Goal: Task Accomplishment & Management: Use online tool/utility

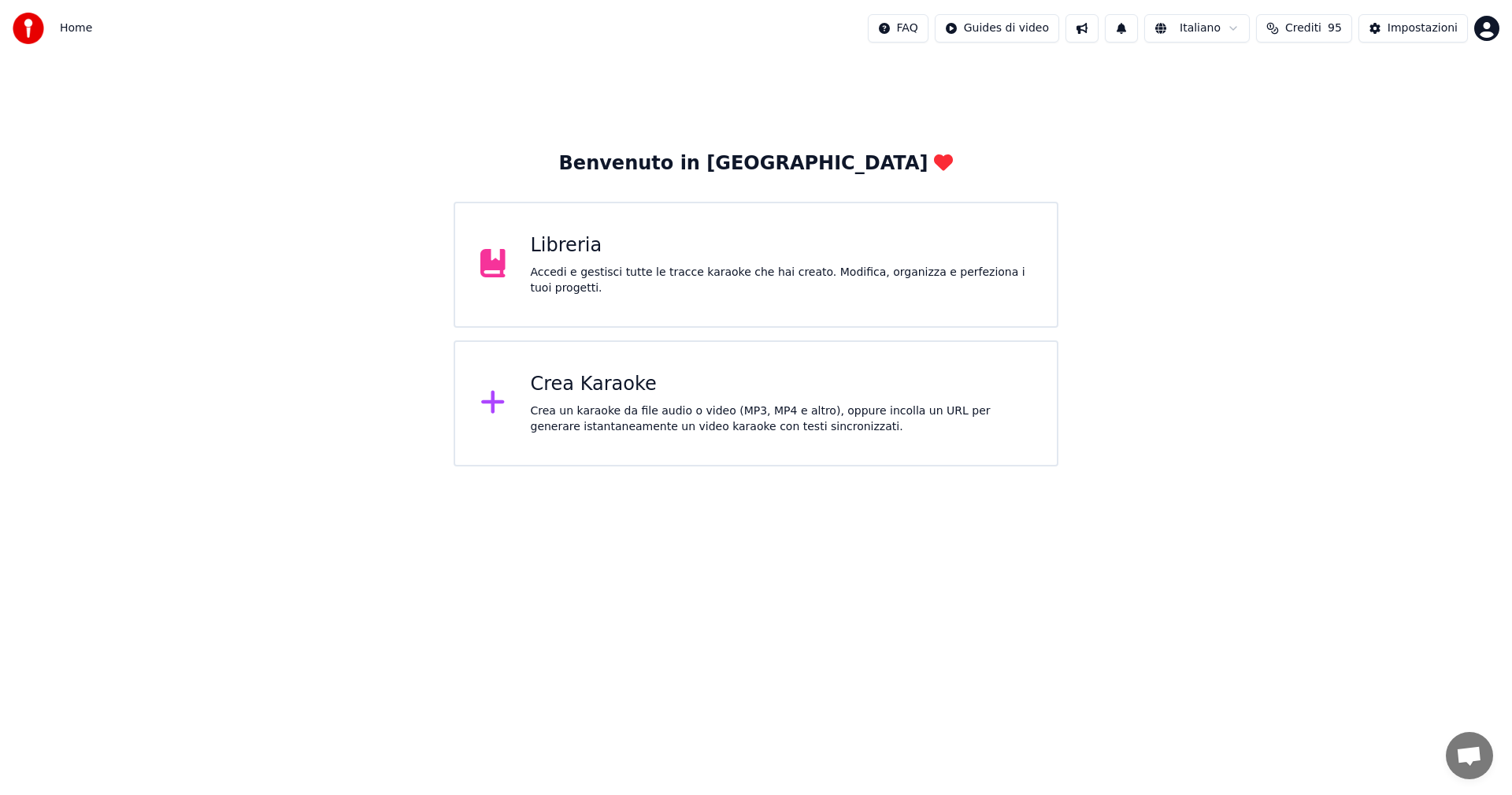
click at [523, 408] on div "Crea Karaoke Crea un karaoke da file audio o video (MP3, MP4 e altro), oppure i…" at bounding box center [756, 403] width 605 height 126
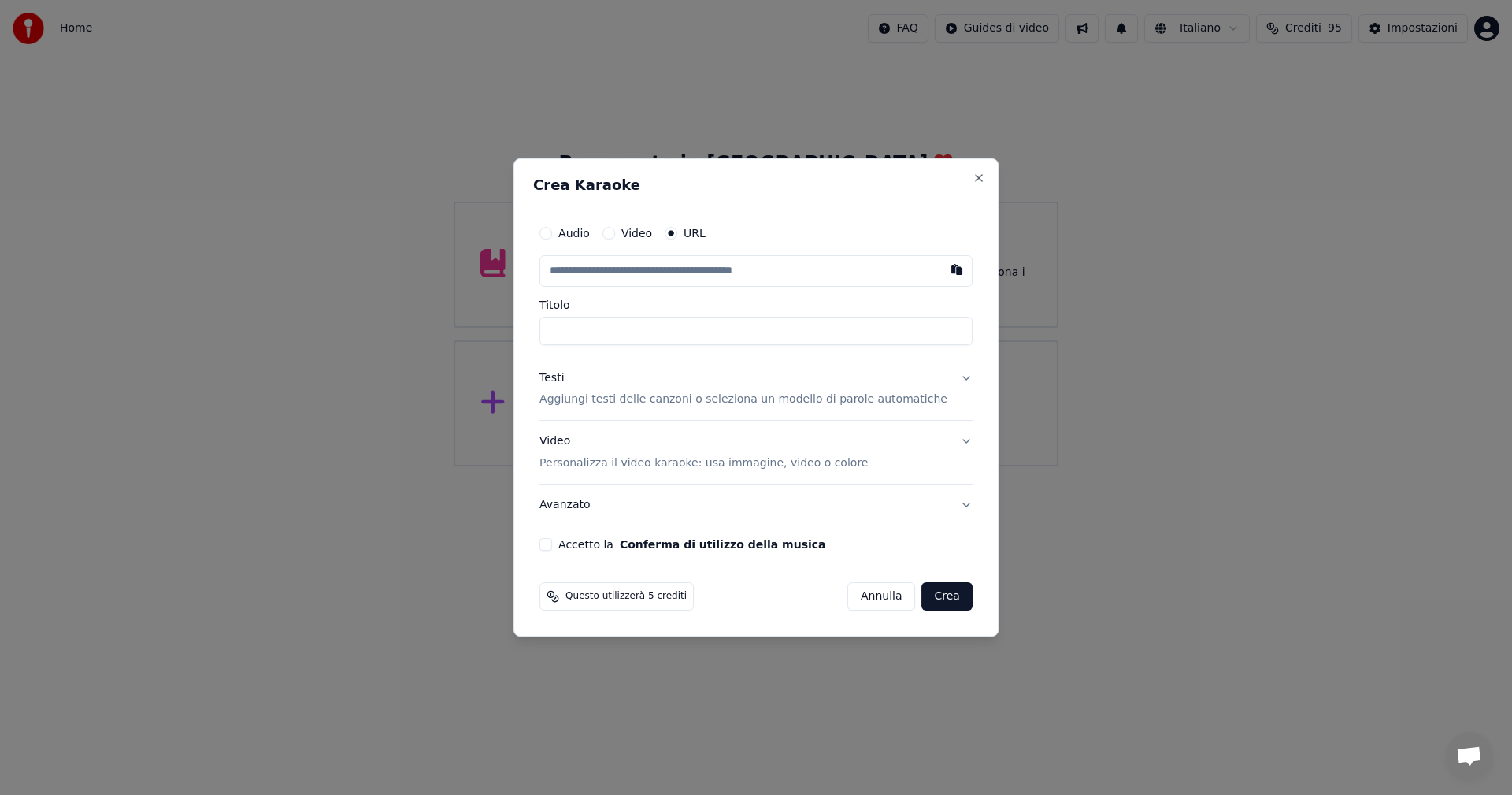
type input "**********"
click at [580, 402] on p "Aggiungi testi delle canzoni o seleziona un modello di parole automatiche" at bounding box center [743, 400] width 408 height 15
type input "**********"
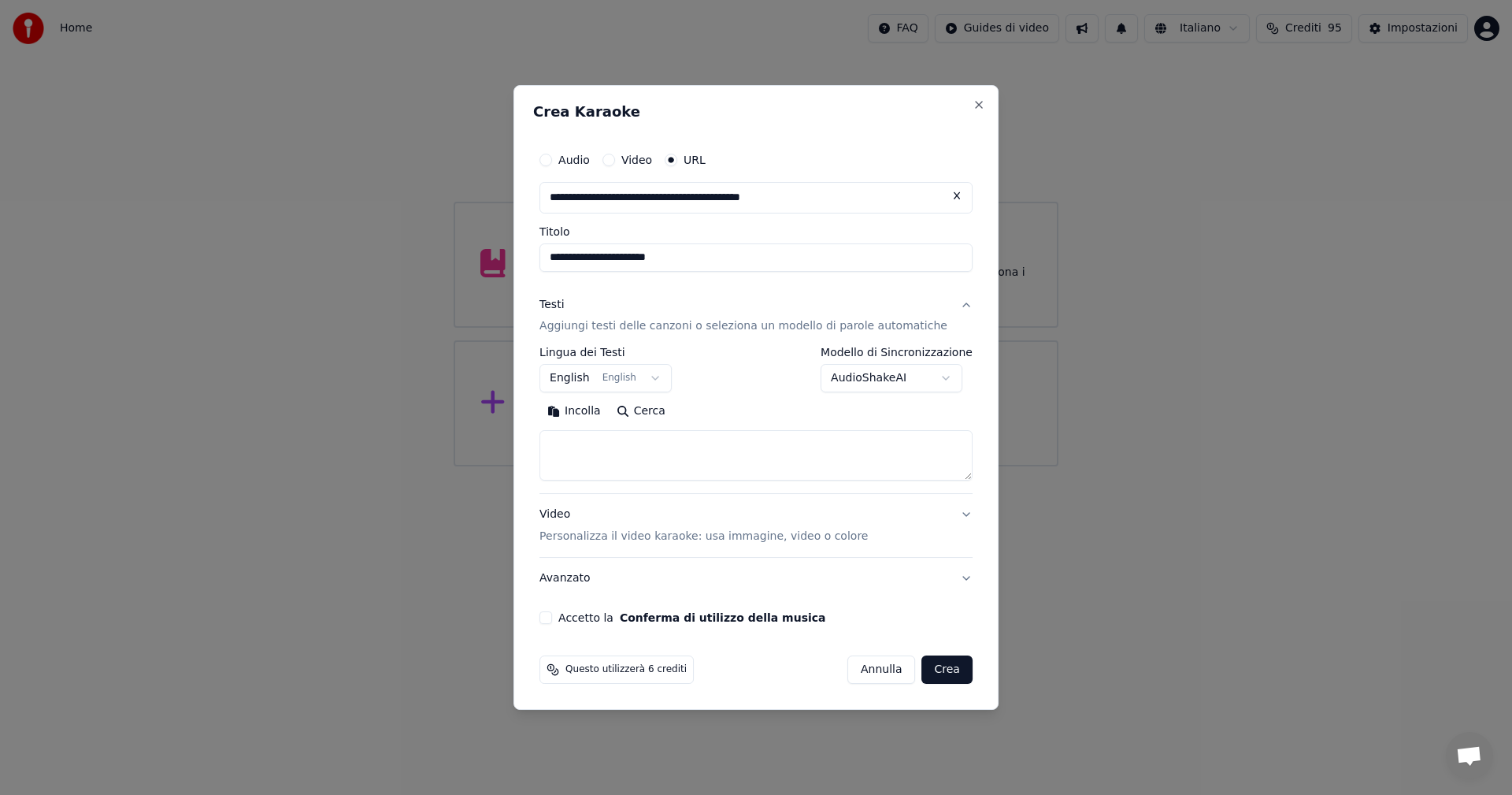
click at [668, 375] on button "English English" at bounding box center [605, 378] width 132 height 28
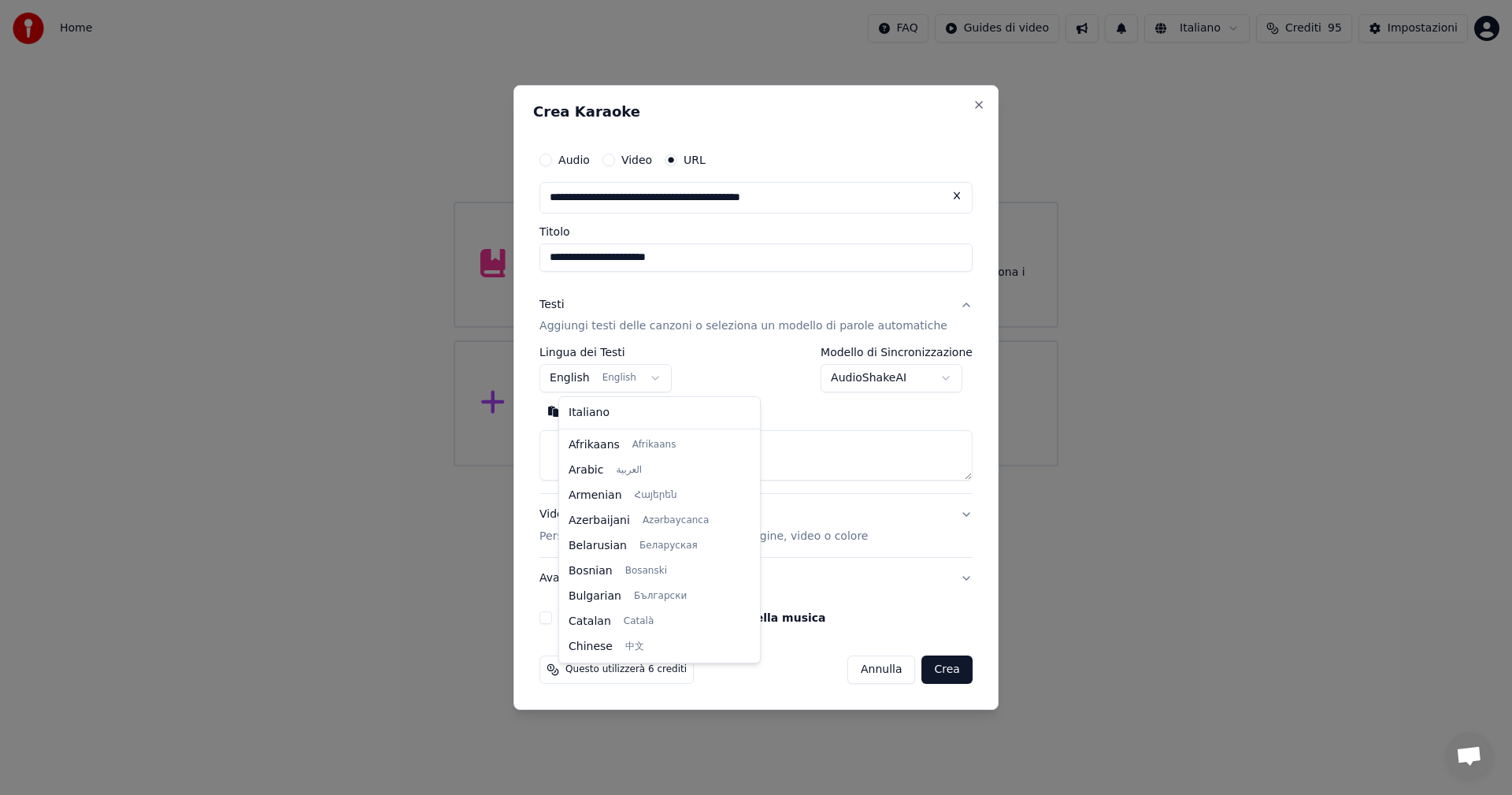
scroll to position [126, 0]
select select "**"
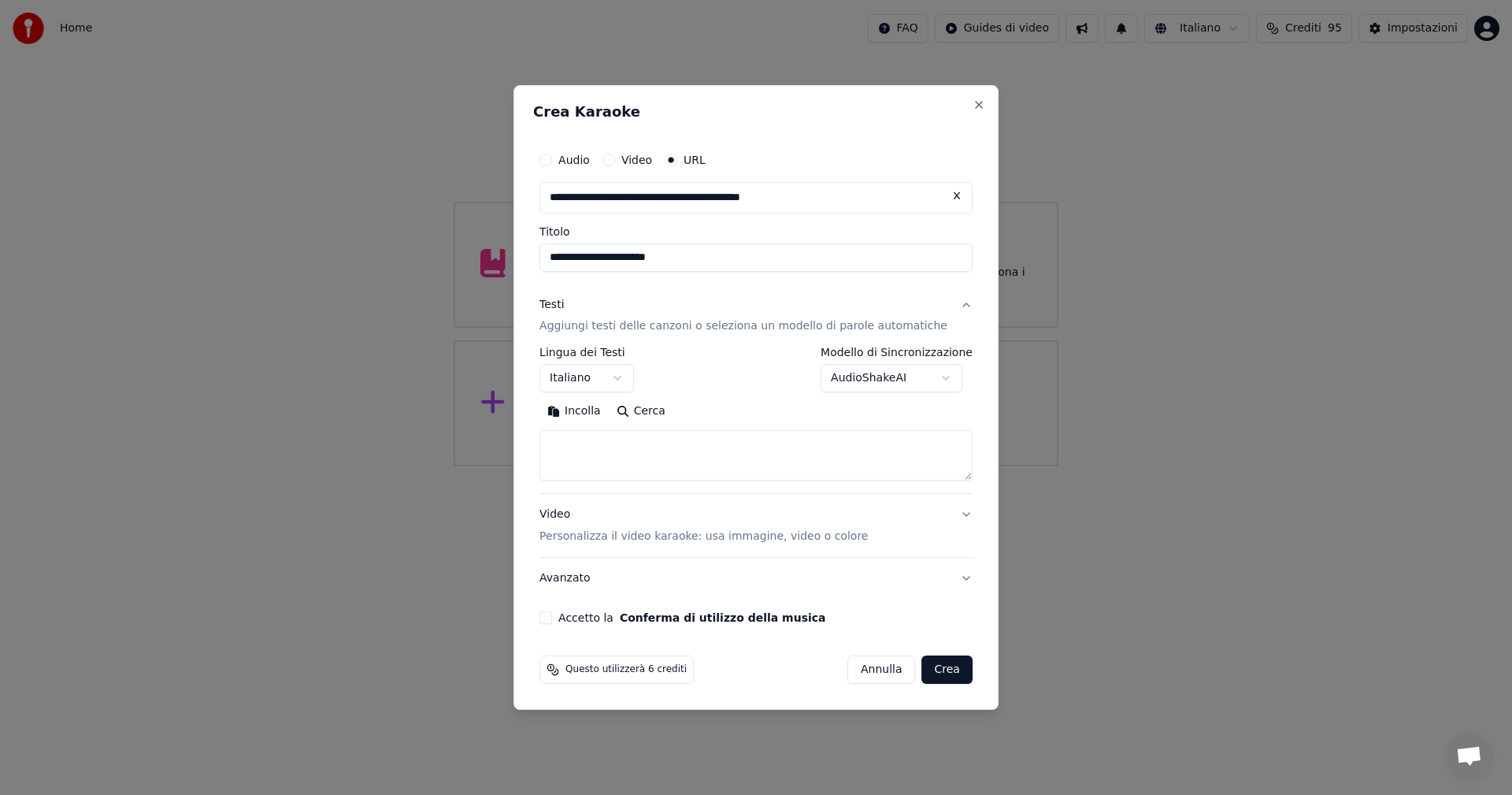
click at [597, 438] on textarea at bounding box center [756, 456] width 433 height 50
paste textarea "**********"
type textarea "**********"
click at [552, 618] on button "Accetto la Conferma di utilizzo della musica" at bounding box center [546, 618] width 13 height 13
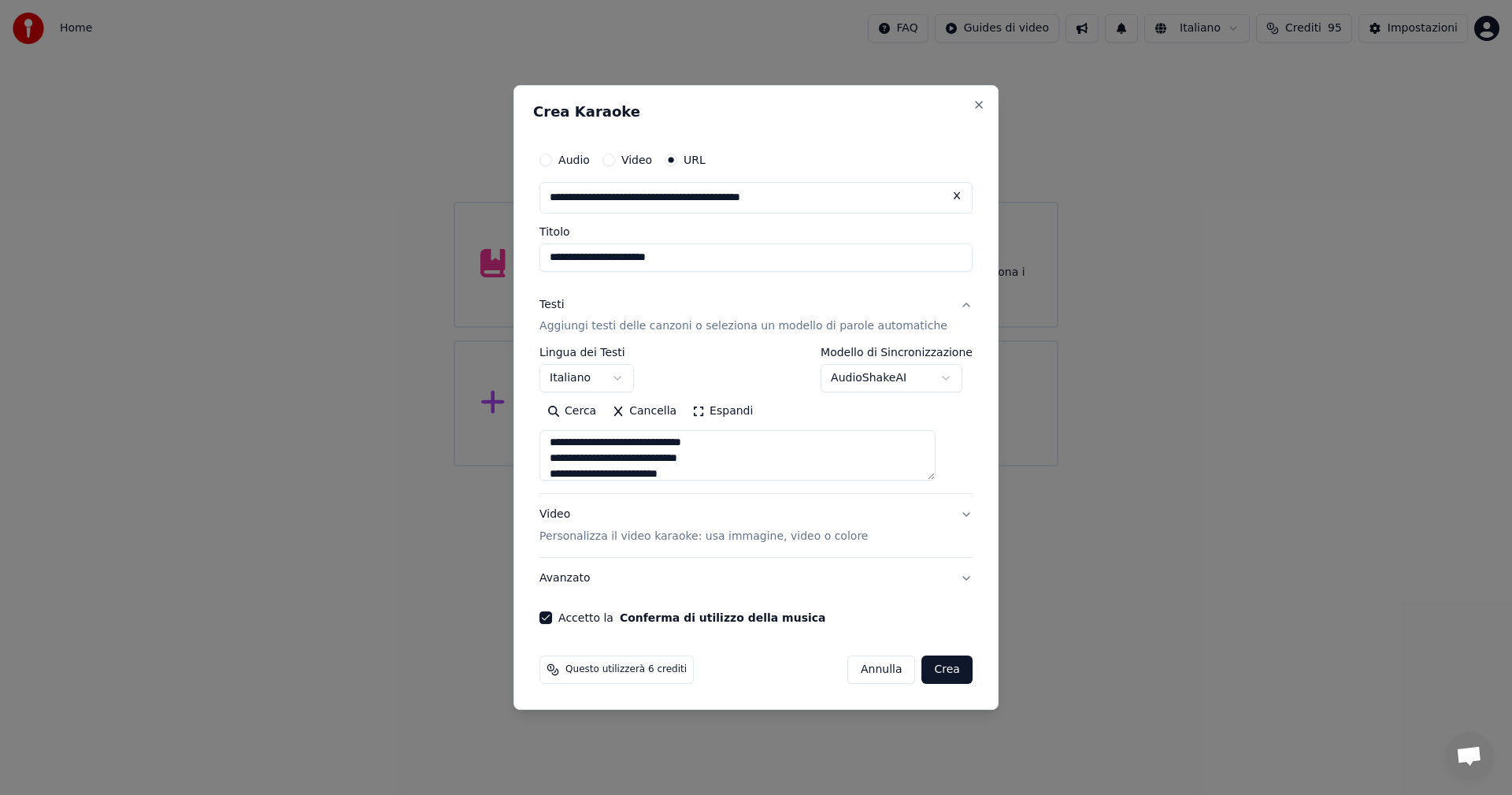
scroll to position [0, 0]
click at [926, 672] on button "Crea" at bounding box center [947, 669] width 50 height 28
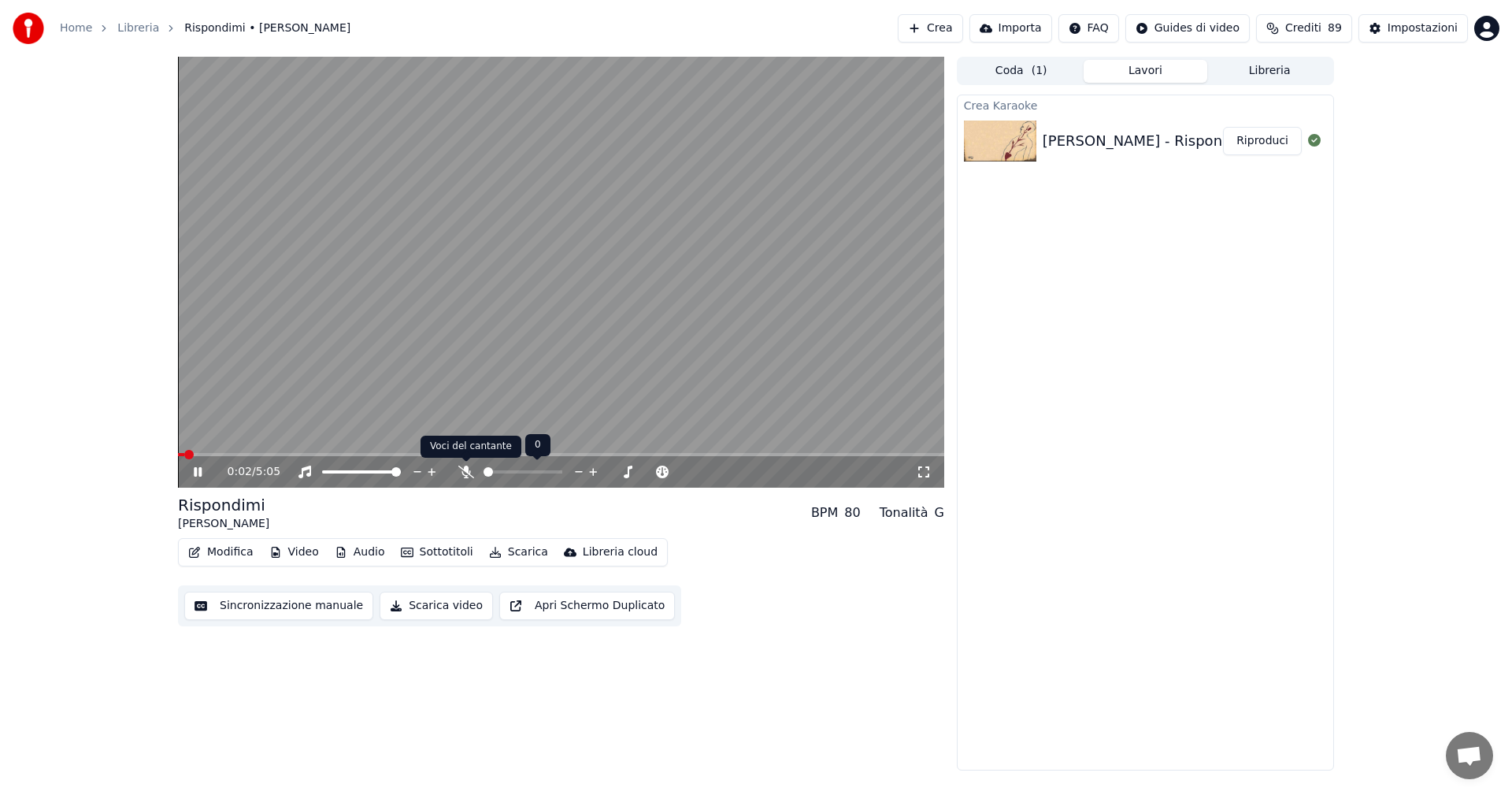
click at [469, 474] on icon at bounding box center [466, 472] width 15 height 13
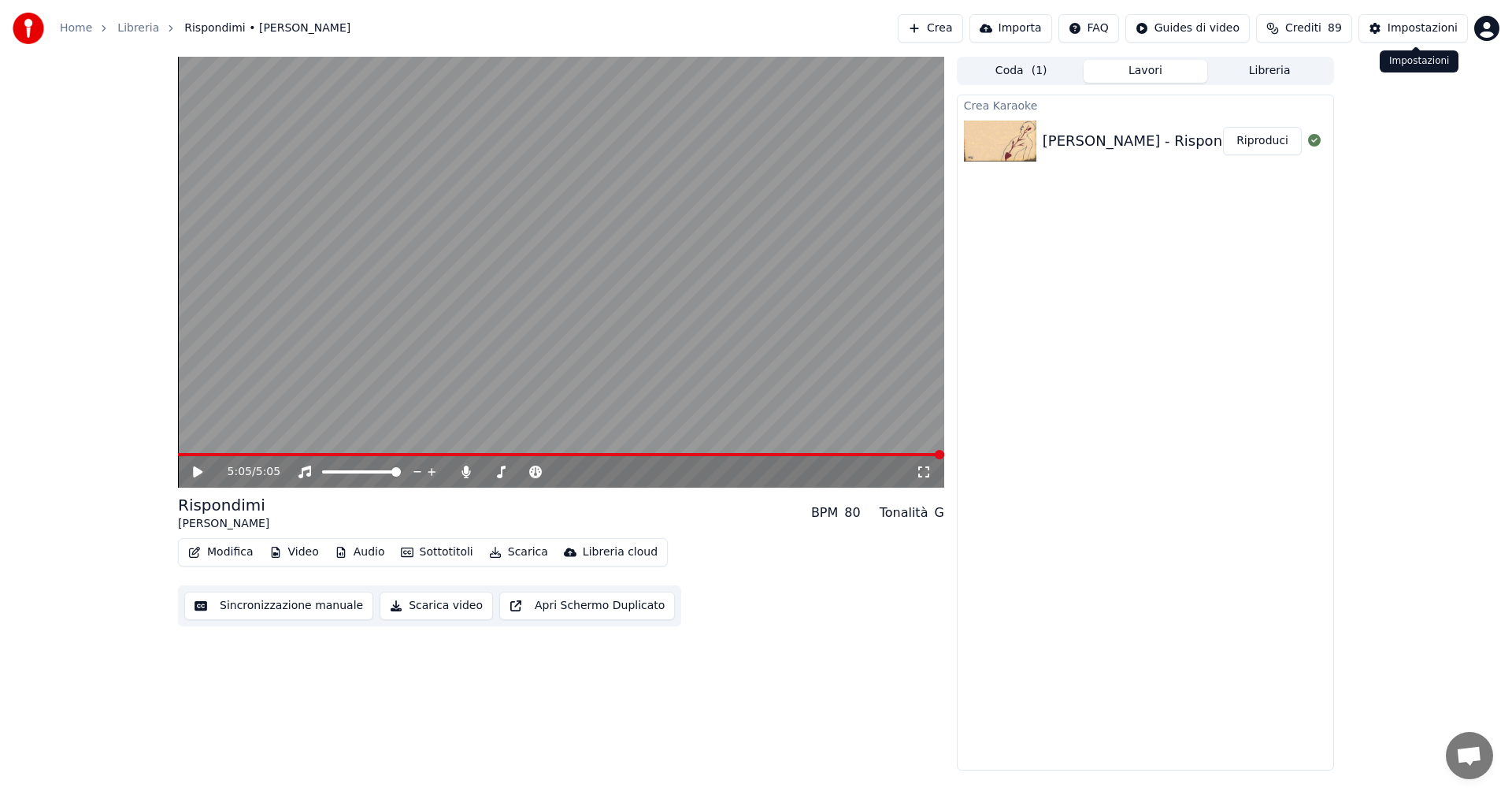
click at [1426, 24] on div "Impostazioni" at bounding box center [1423, 28] width 70 height 15
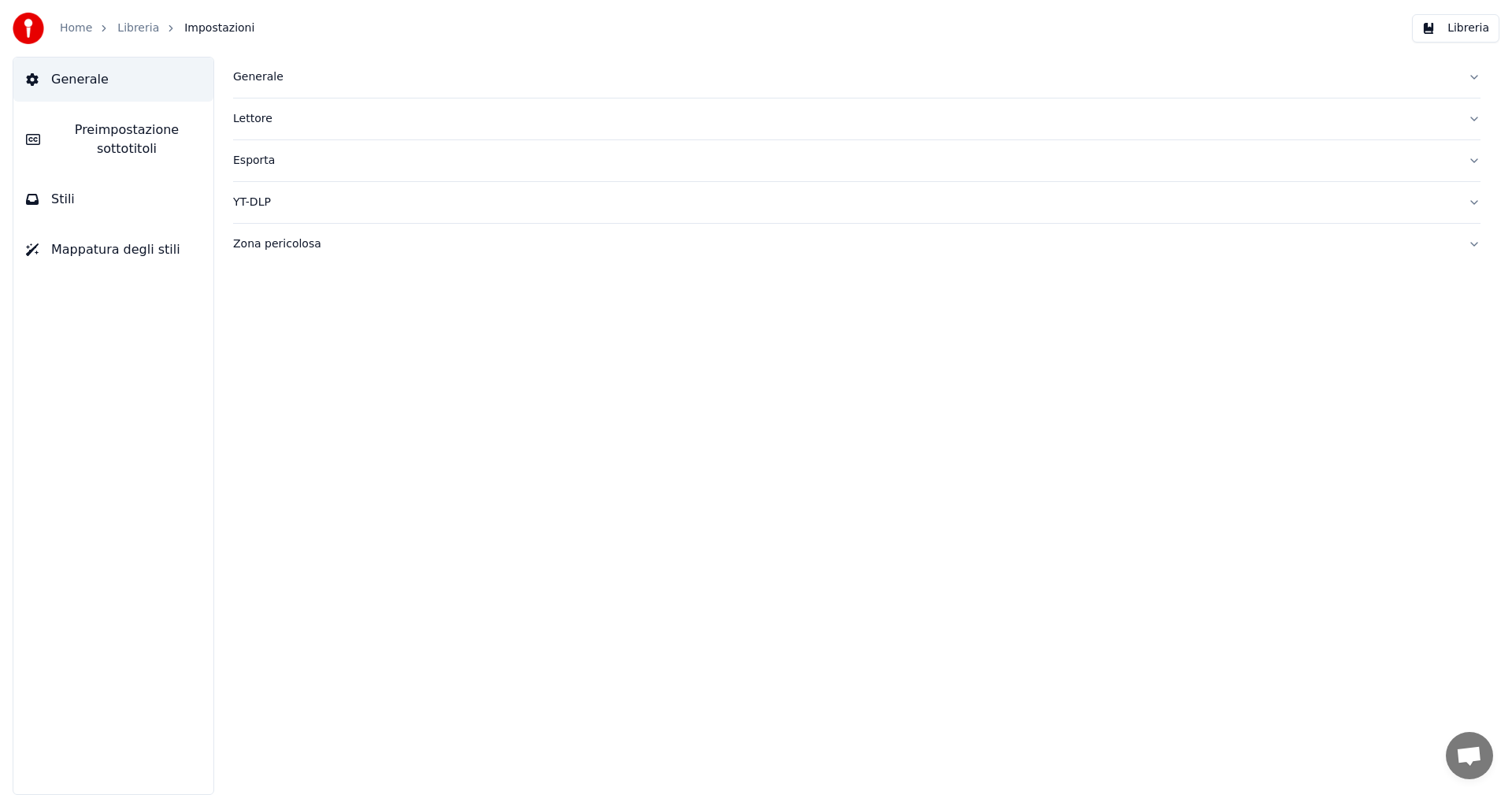
click at [127, 127] on span "Preimpostazione sottotitoli" at bounding box center [127, 139] width 148 height 38
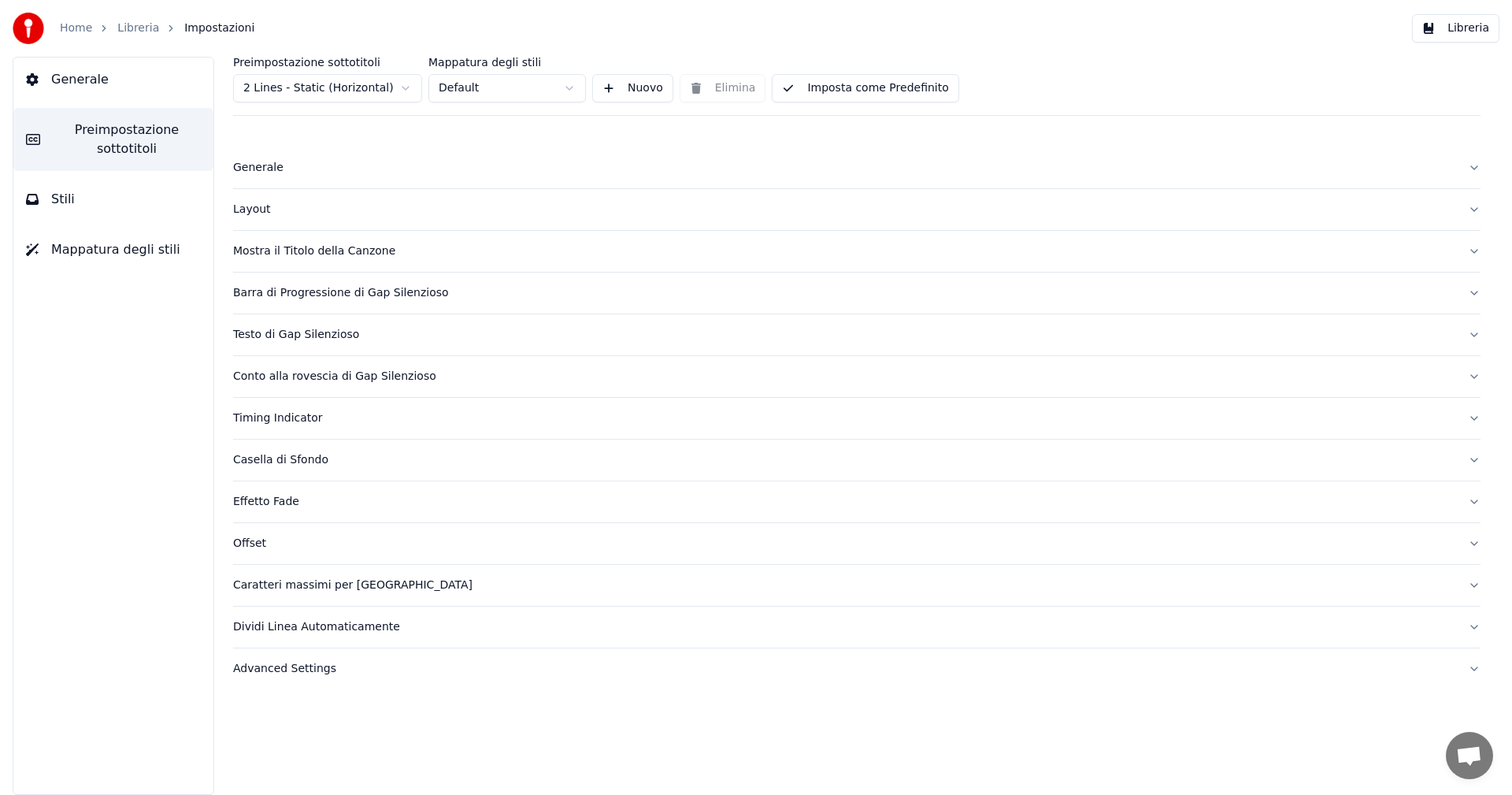
click at [298, 252] on div "Mostra il Titolo della Canzone" at bounding box center [844, 251] width 1222 height 15
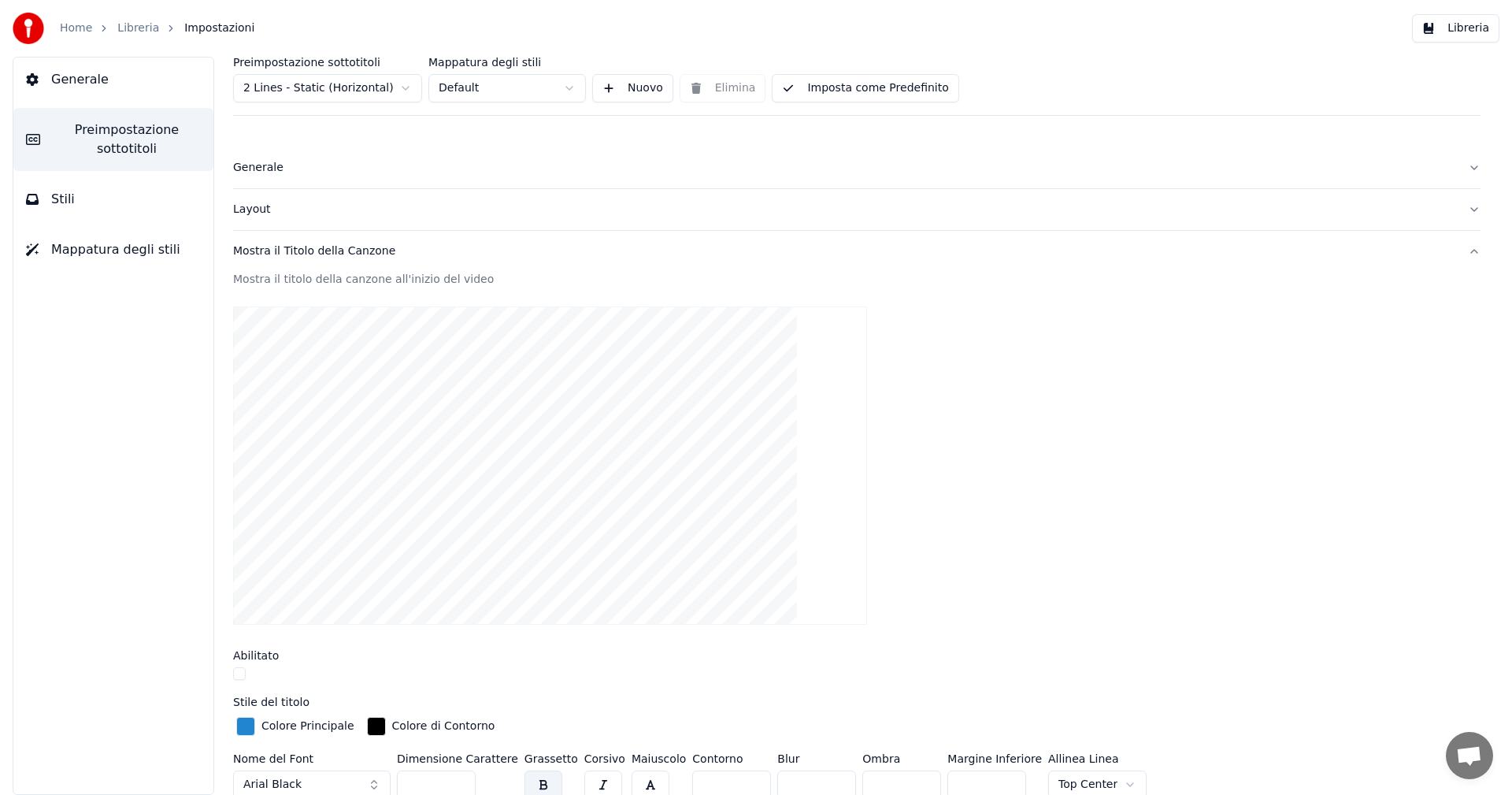
click at [240, 675] on button "button" at bounding box center [239, 674] width 13 height 13
click at [126, 28] on link "Libreria" at bounding box center [138, 28] width 41 height 15
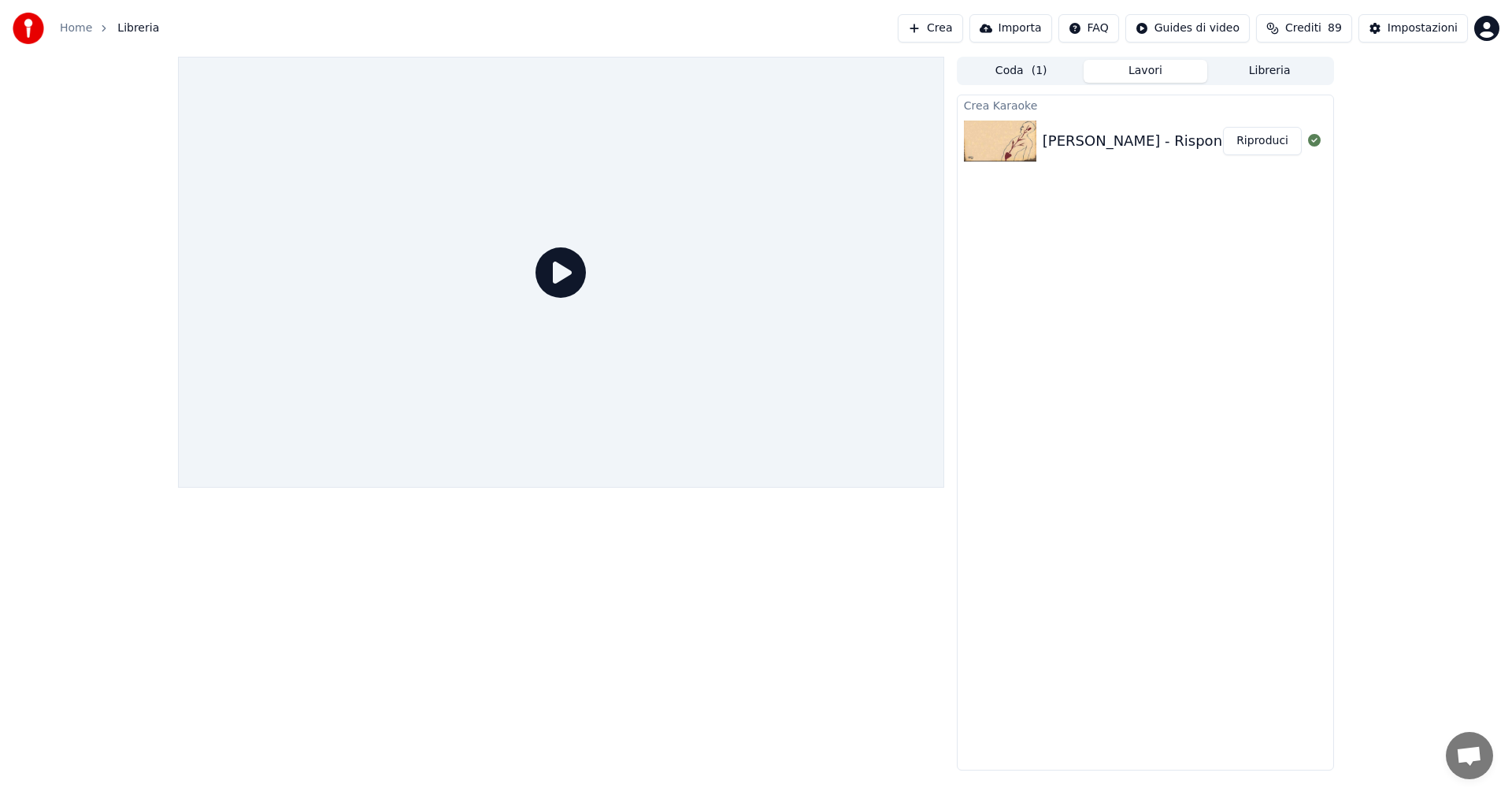
click at [1056, 141] on div "[PERSON_NAME] - Rispondimi" at bounding box center [1148, 140] width 210 height 22
click at [1277, 146] on button "Riproduci" at bounding box center [1262, 140] width 79 height 28
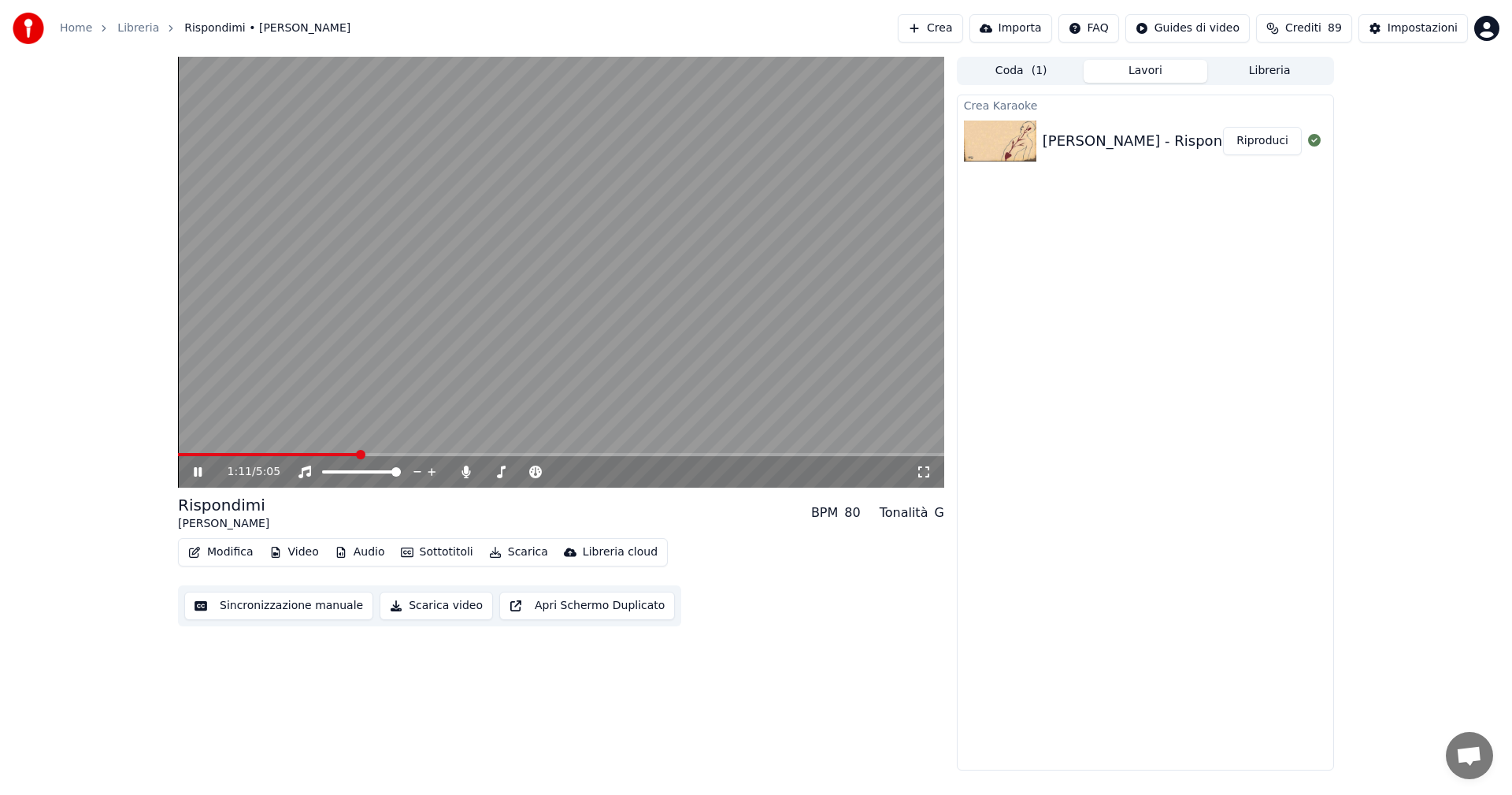
click at [200, 469] on icon at bounding box center [198, 472] width 8 height 10
click at [213, 554] on button "Modifica" at bounding box center [221, 552] width 78 height 22
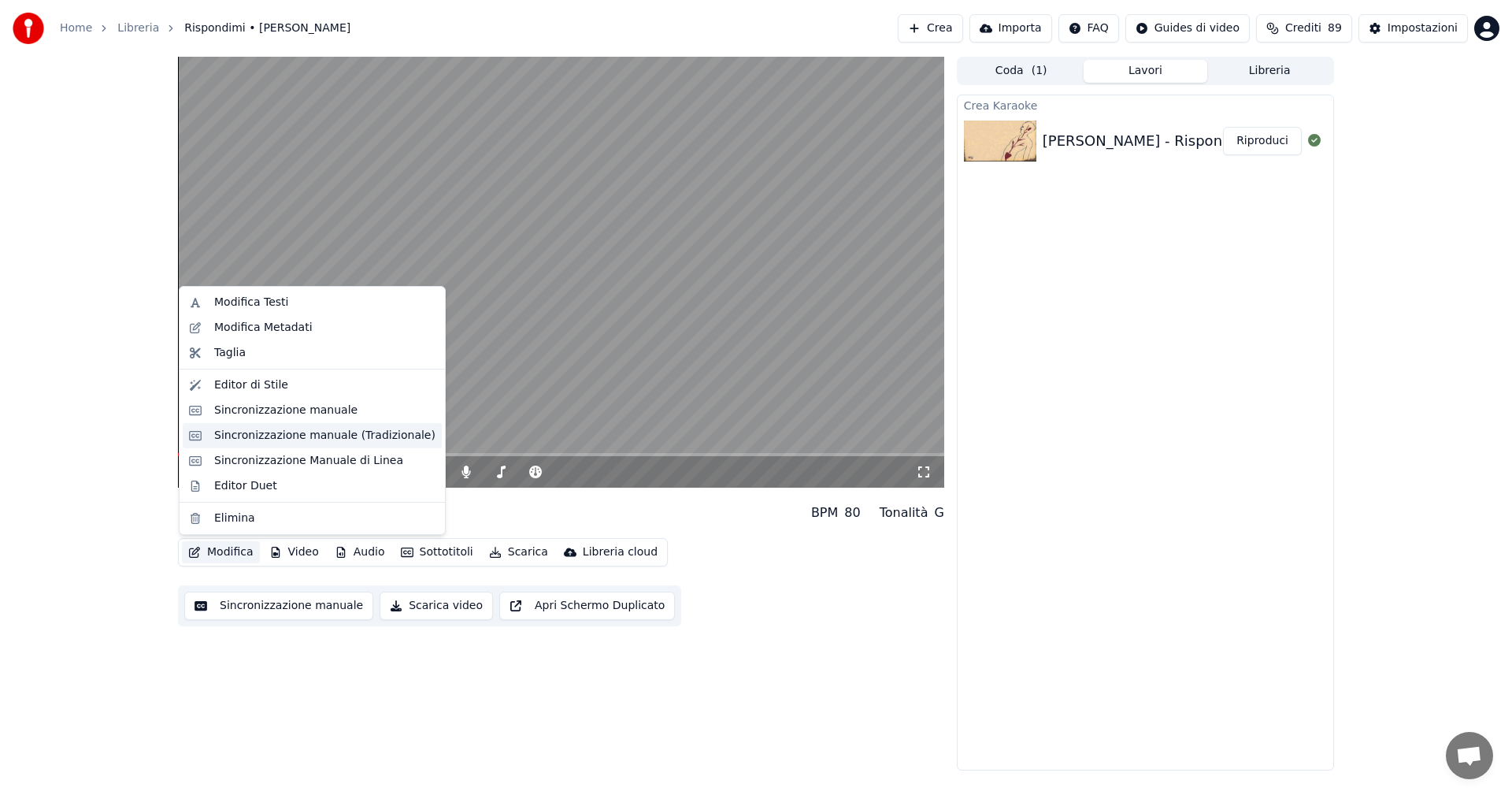
click at [233, 435] on div "Sincronizzazione manuale (Tradizionale)" at bounding box center [325, 435] width 222 height 15
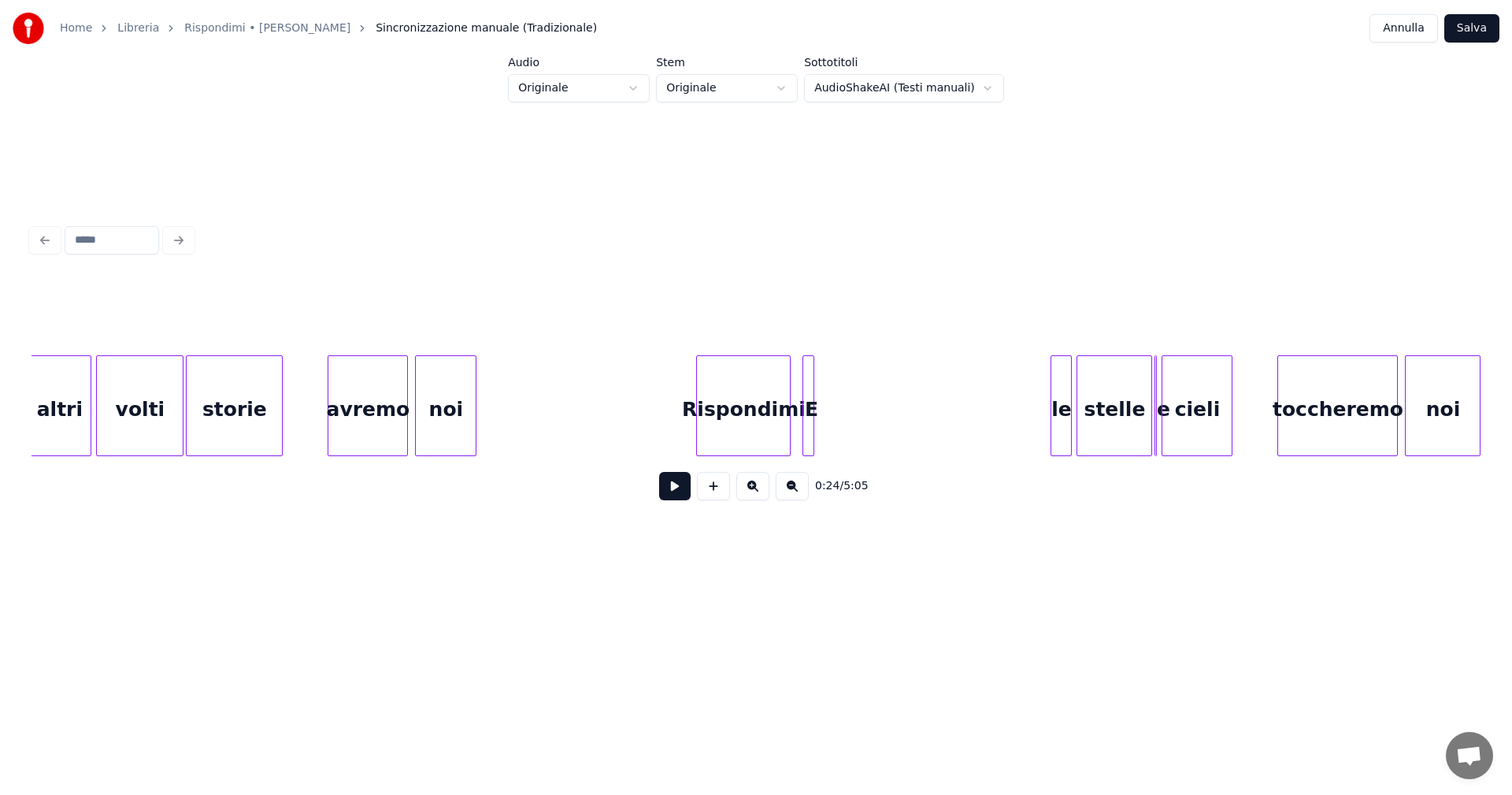
scroll to position [0, 7043]
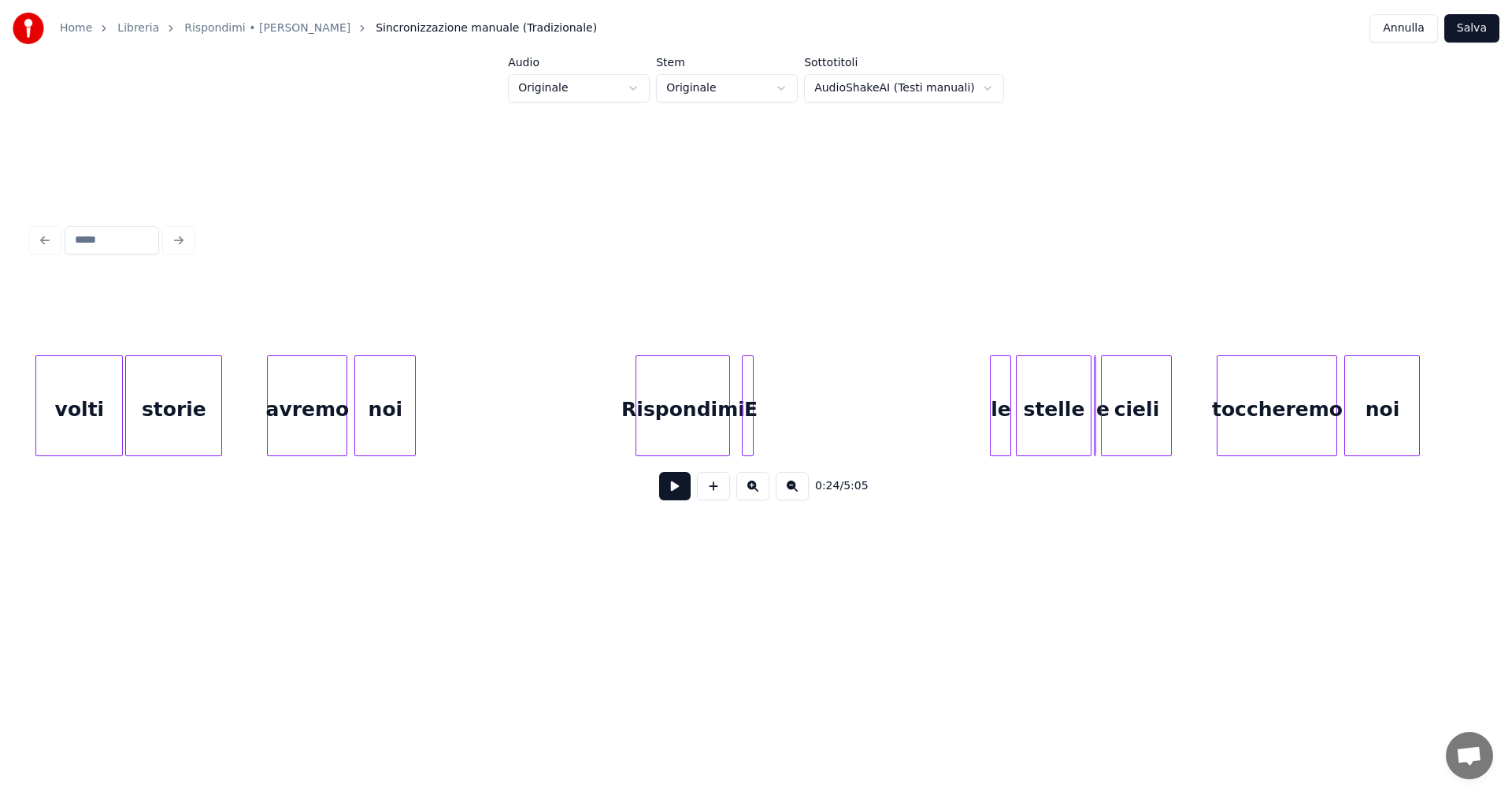
click at [325, 418] on div "avremo" at bounding box center [307, 410] width 79 height 107
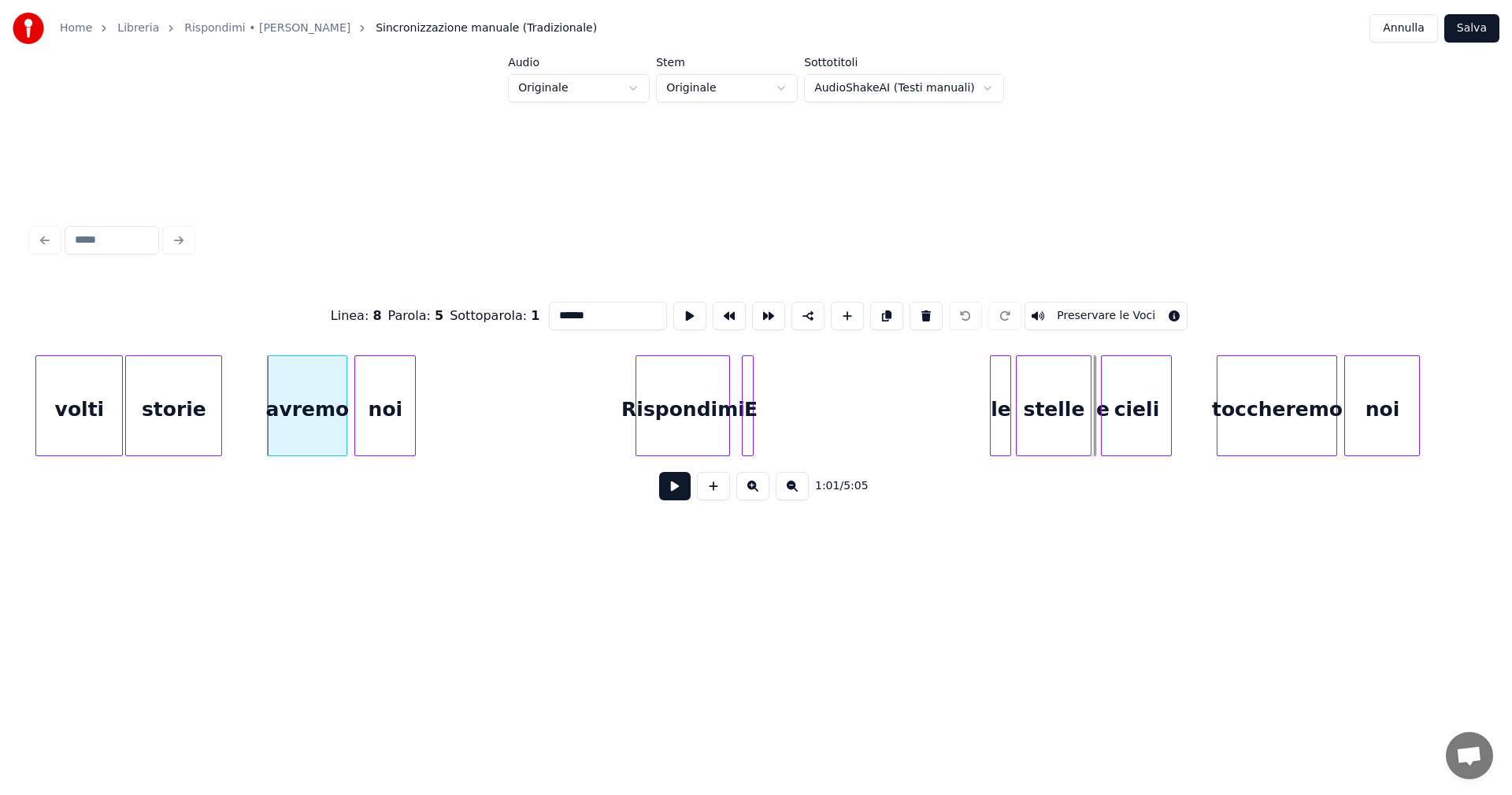
click at [678, 490] on button at bounding box center [674, 486] width 32 height 28
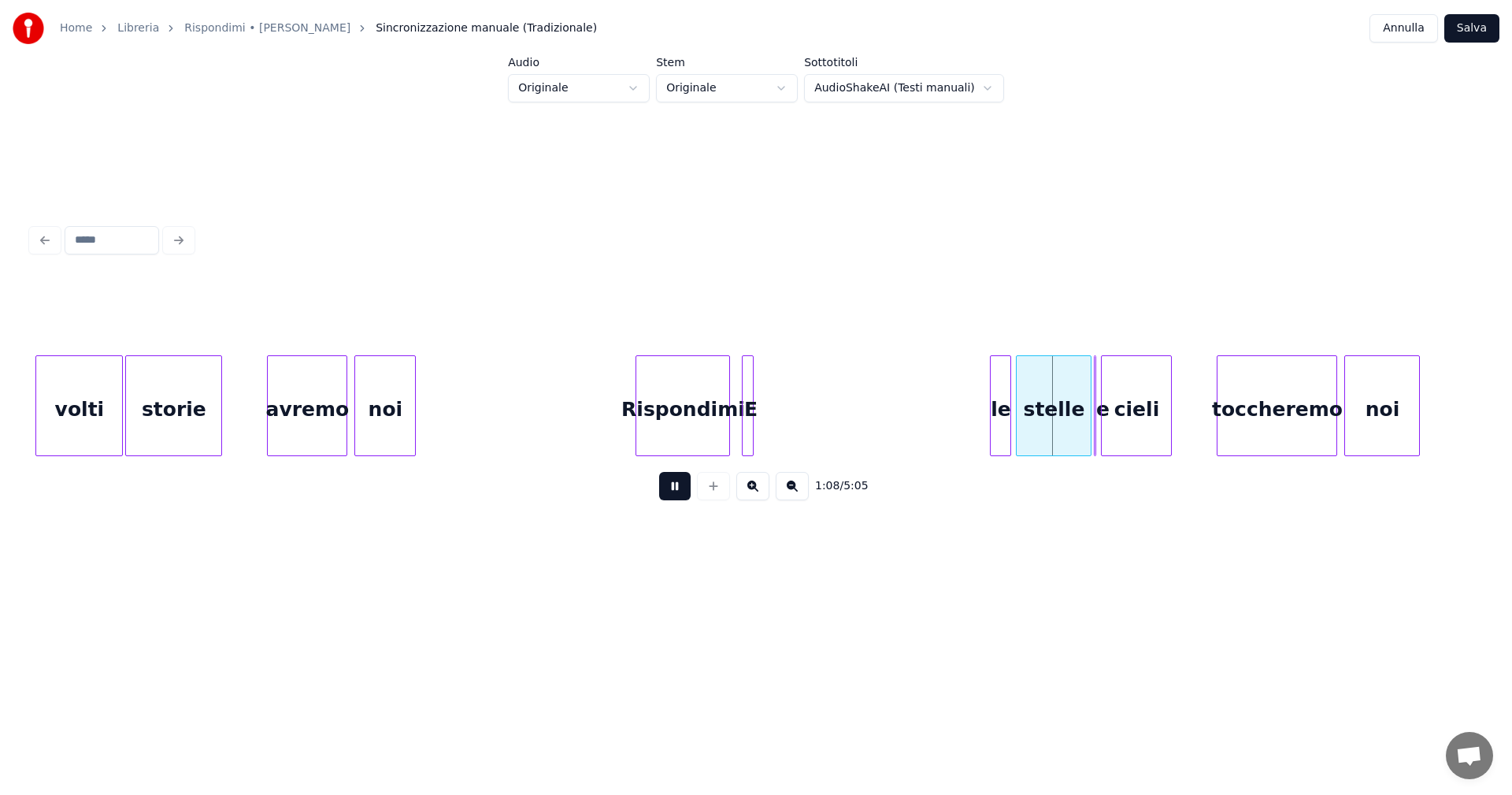
click at [674, 485] on button at bounding box center [674, 486] width 32 height 28
click at [752, 421] on div at bounding box center [751, 406] width 5 height 99
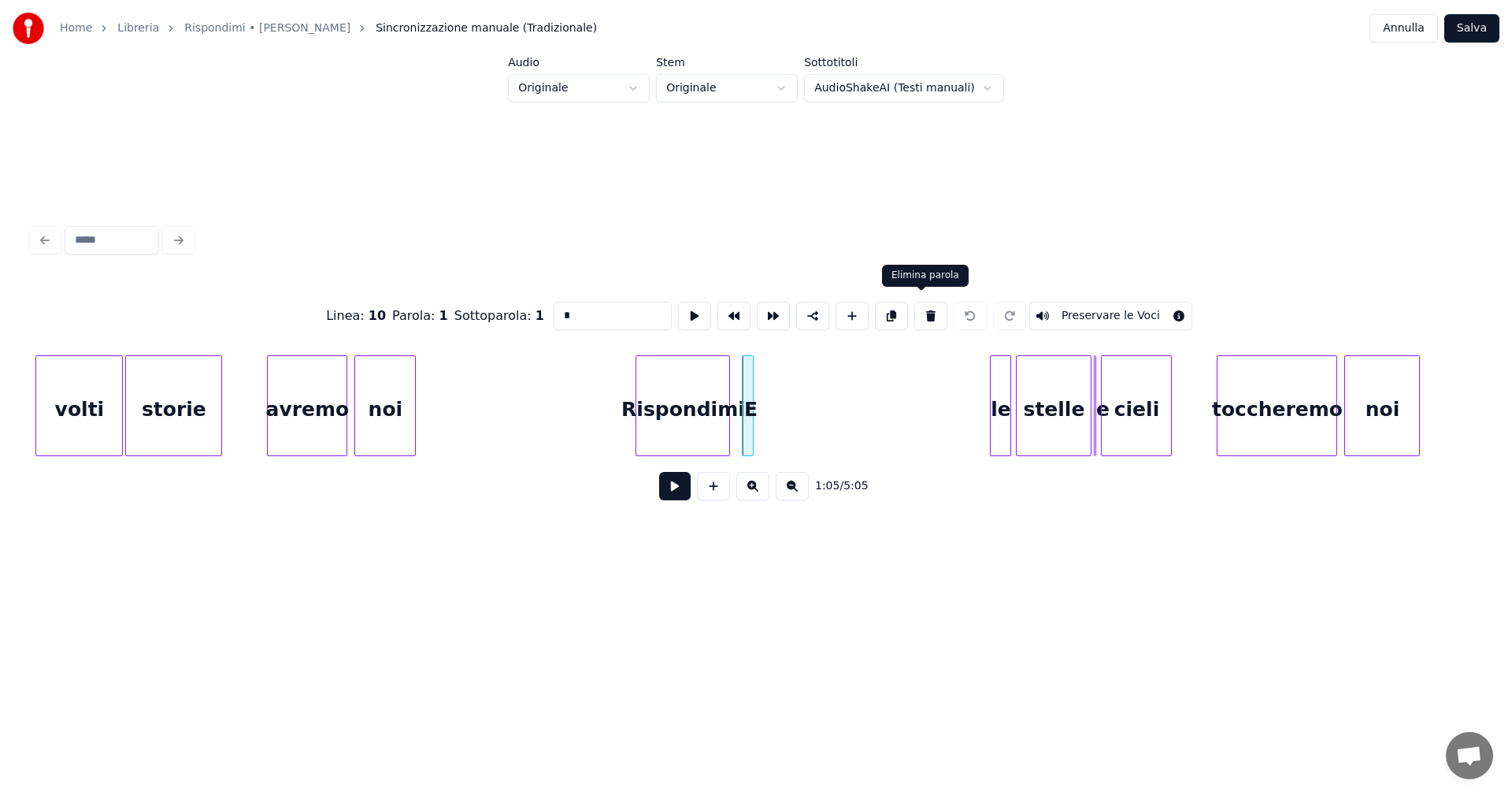
click at [923, 310] on button at bounding box center [930, 316] width 33 height 28
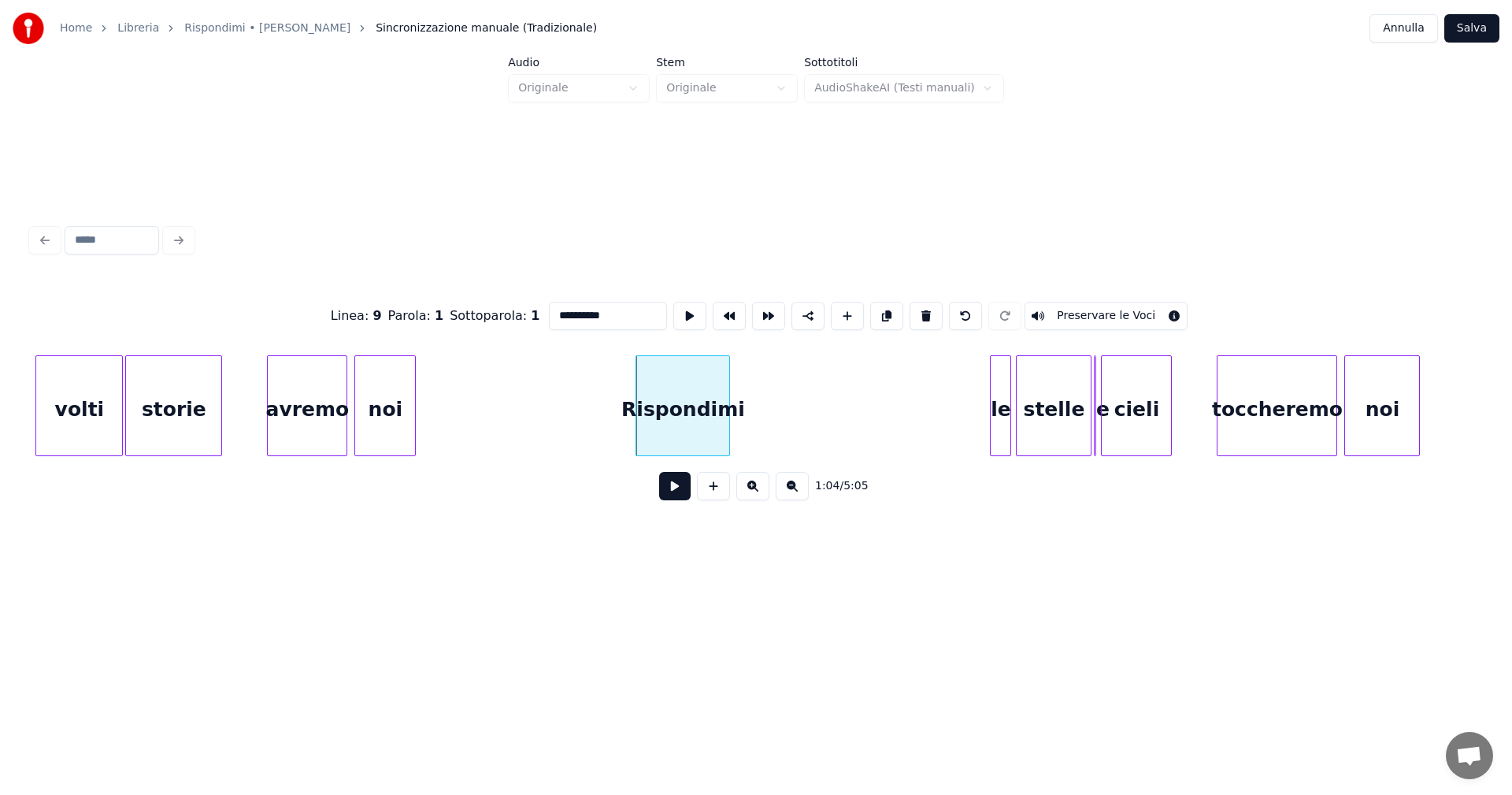
click at [1005, 419] on div "le" at bounding box center [1001, 410] width 19 height 107
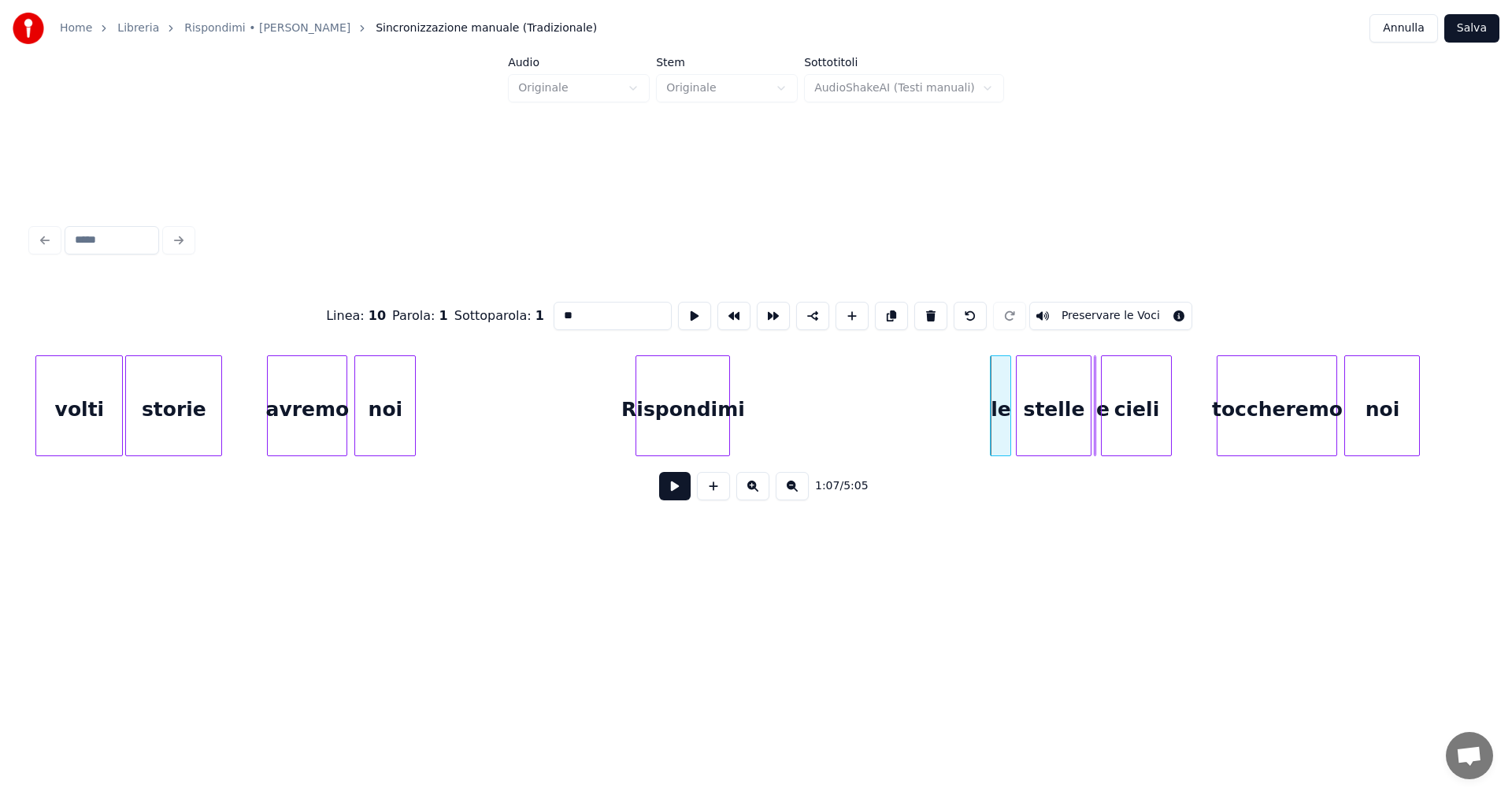
click at [558, 307] on input "**" at bounding box center [613, 316] width 118 height 28
type input "**"
click at [675, 488] on button at bounding box center [674, 486] width 32 height 28
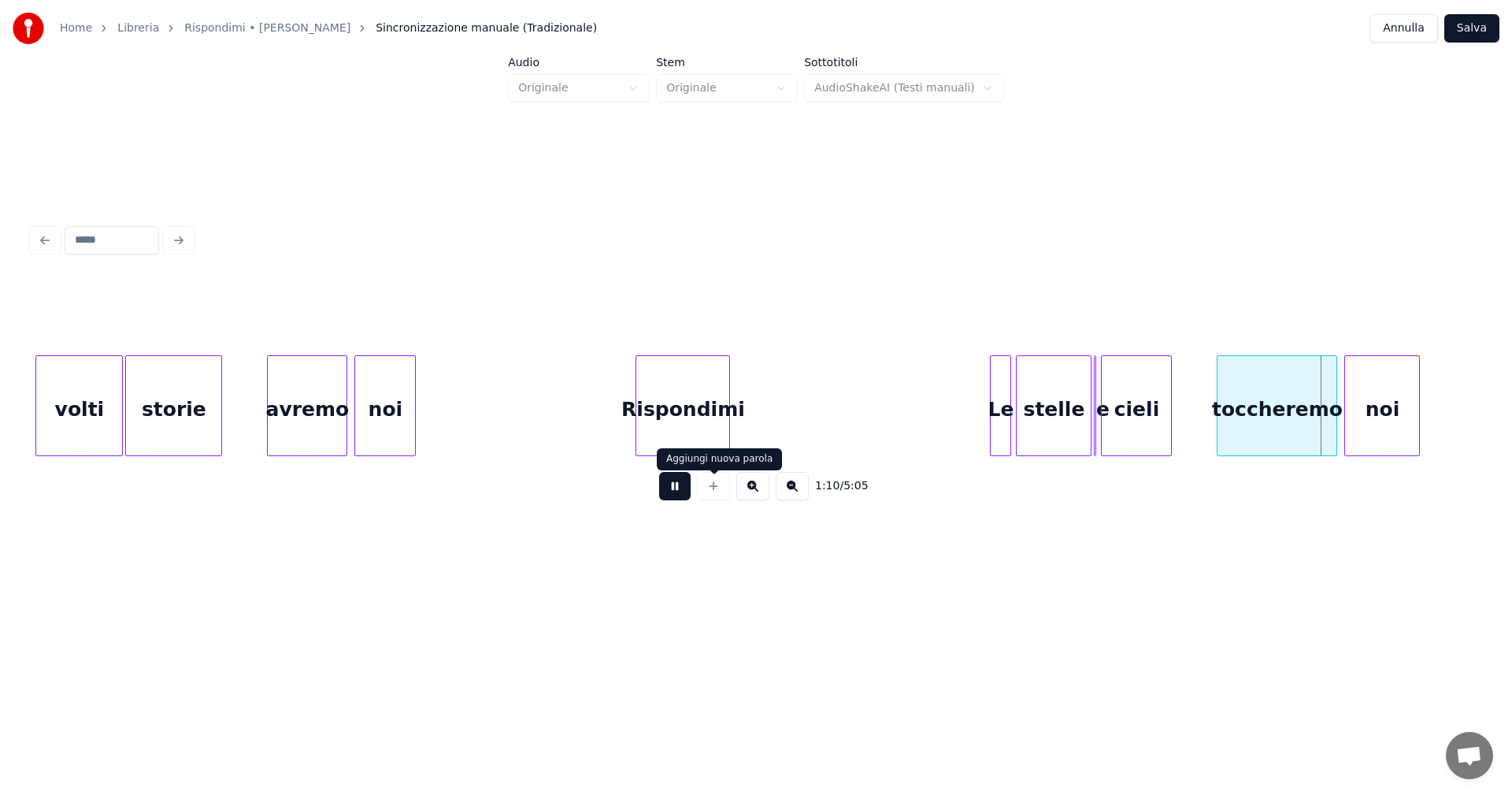
click at [675, 493] on button at bounding box center [674, 486] width 32 height 28
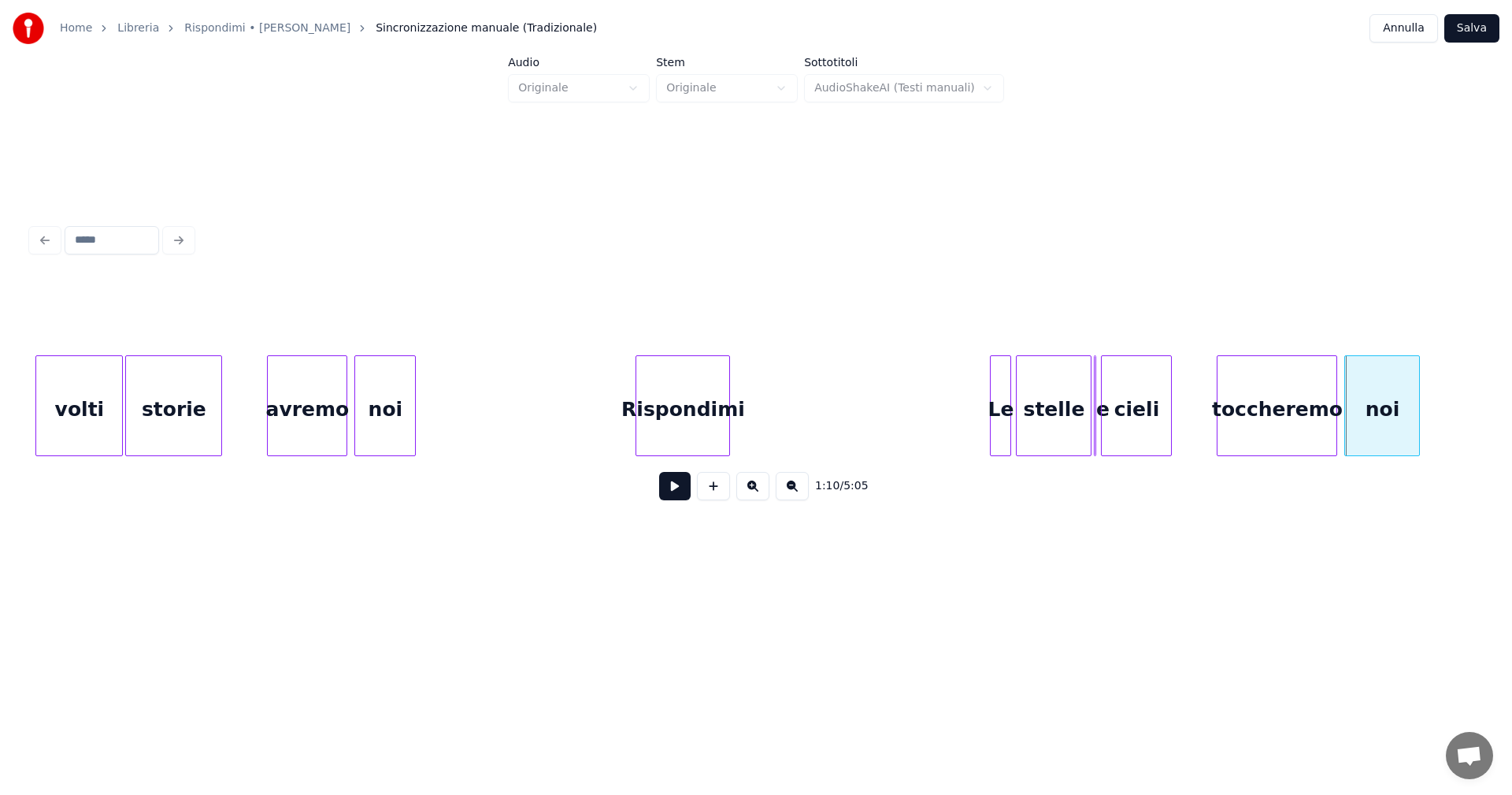
click at [189, 394] on div "storie" at bounding box center [173, 410] width 95 height 107
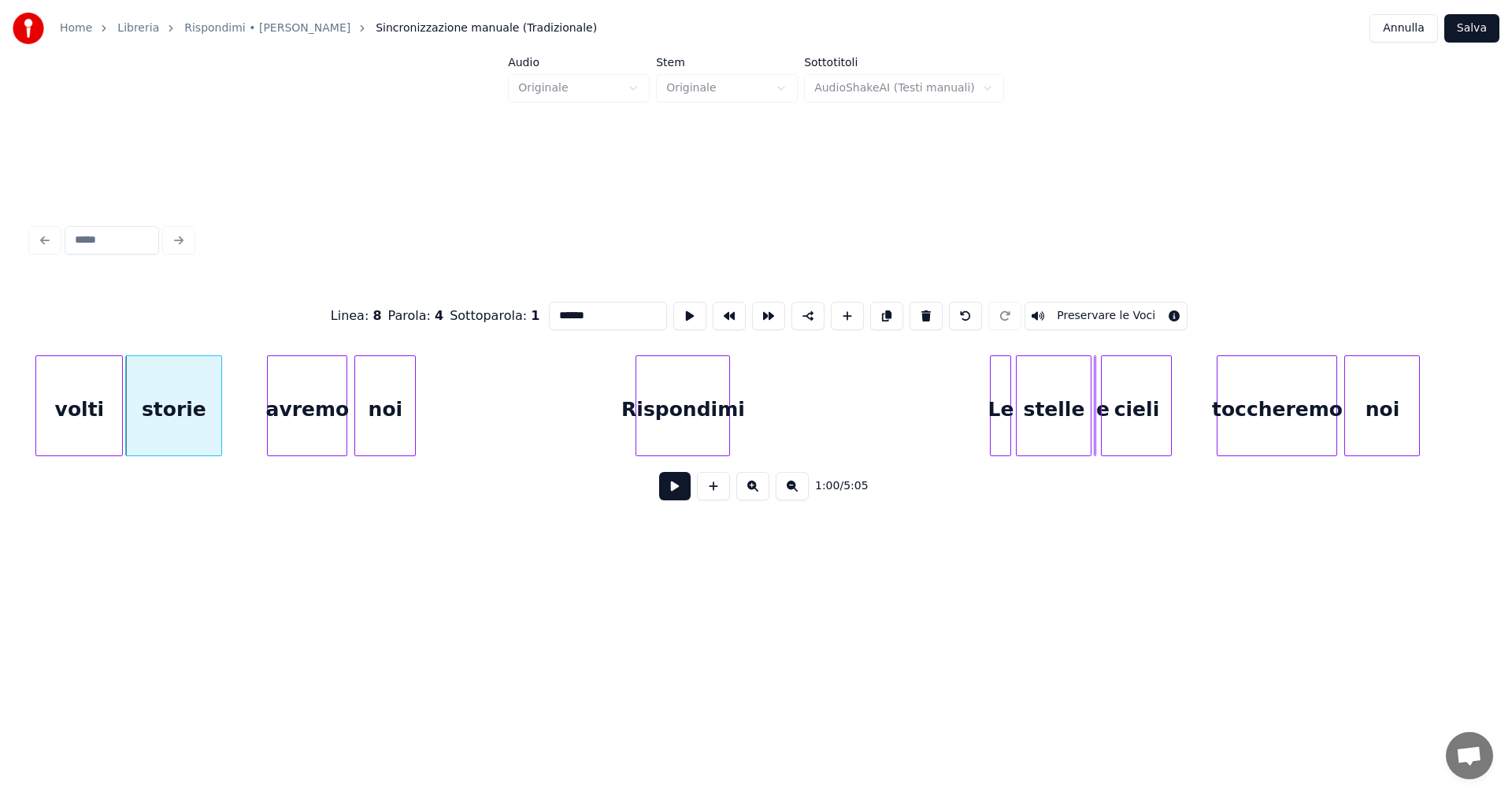
click at [675, 488] on button at bounding box center [674, 486] width 32 height 28
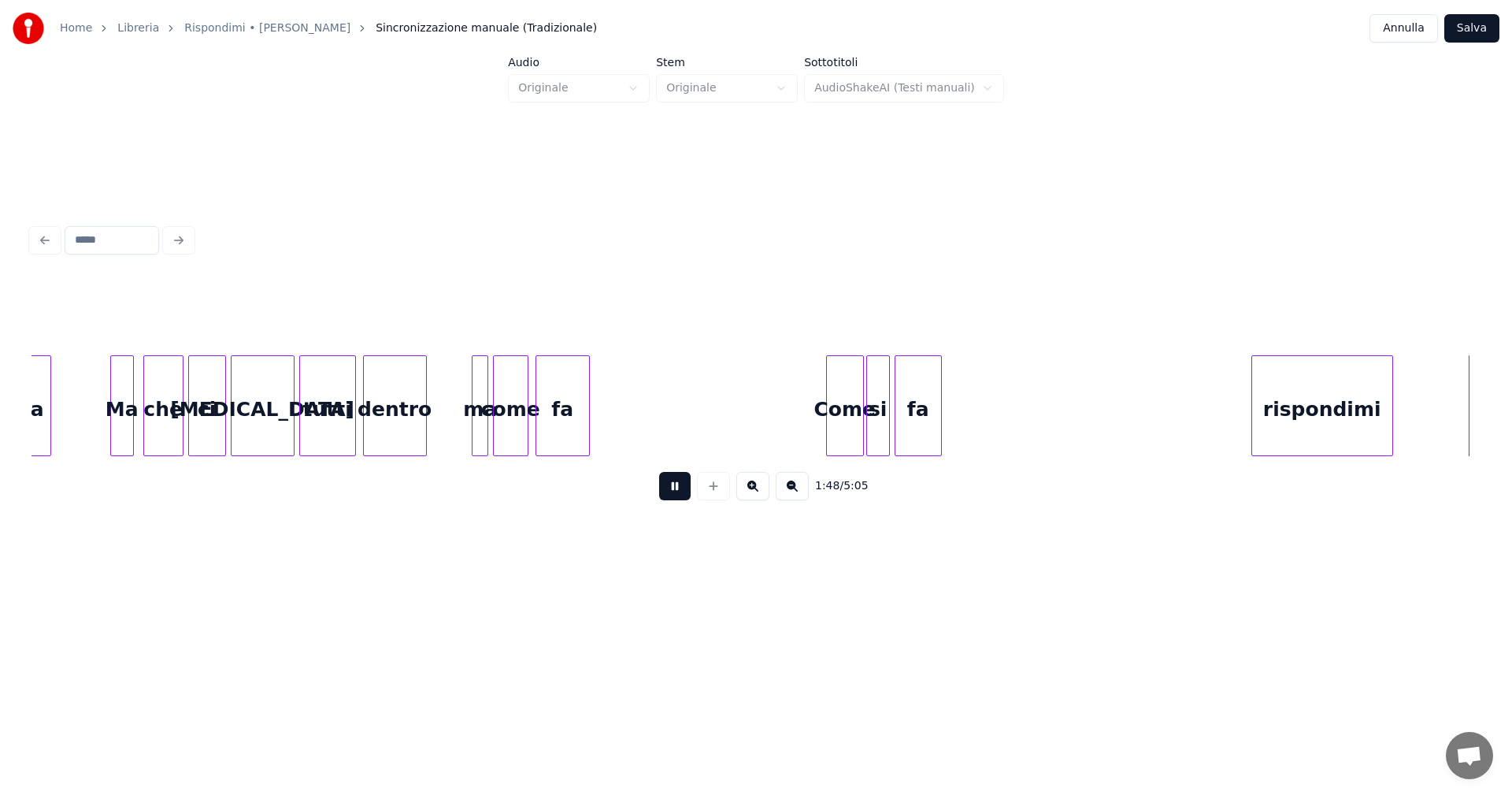
scroll to position [0, 12841]
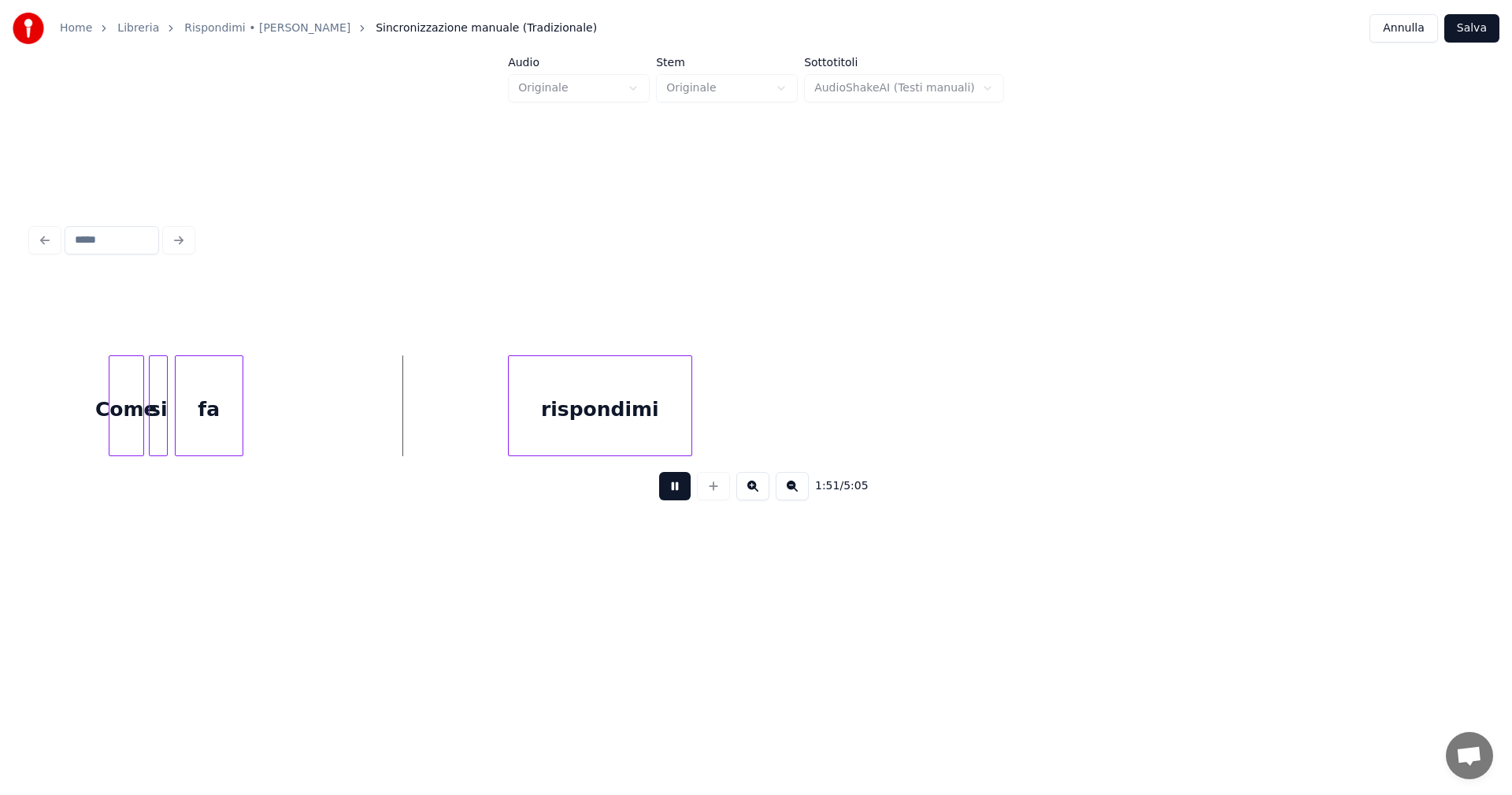
click at [678, 493] on button at bounding box center [674, 486] width 32 height 28
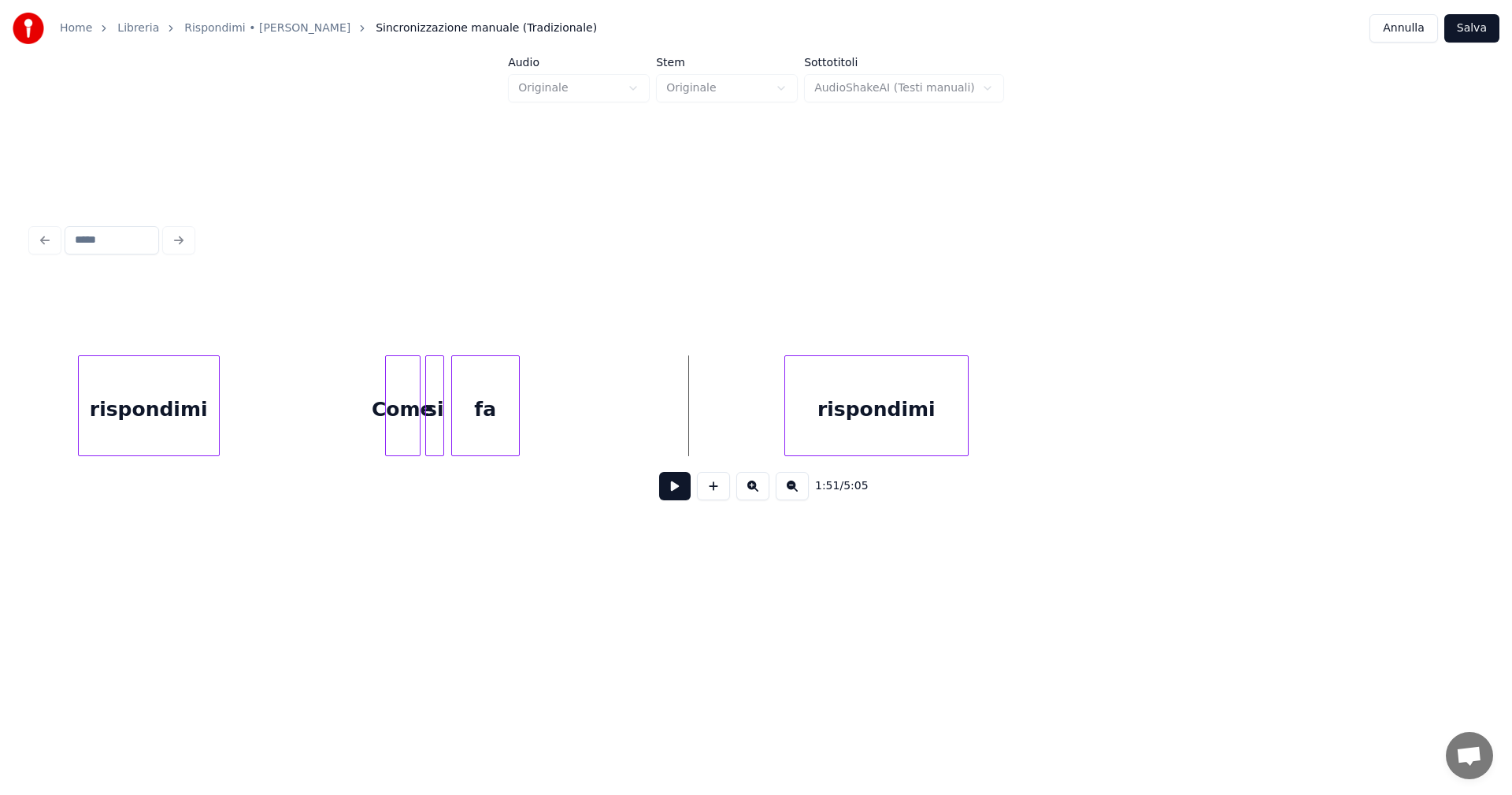
scroll to position [0, 12544]
click at [680, 486] on button at bounding box center [674, 486] width 32 height 28
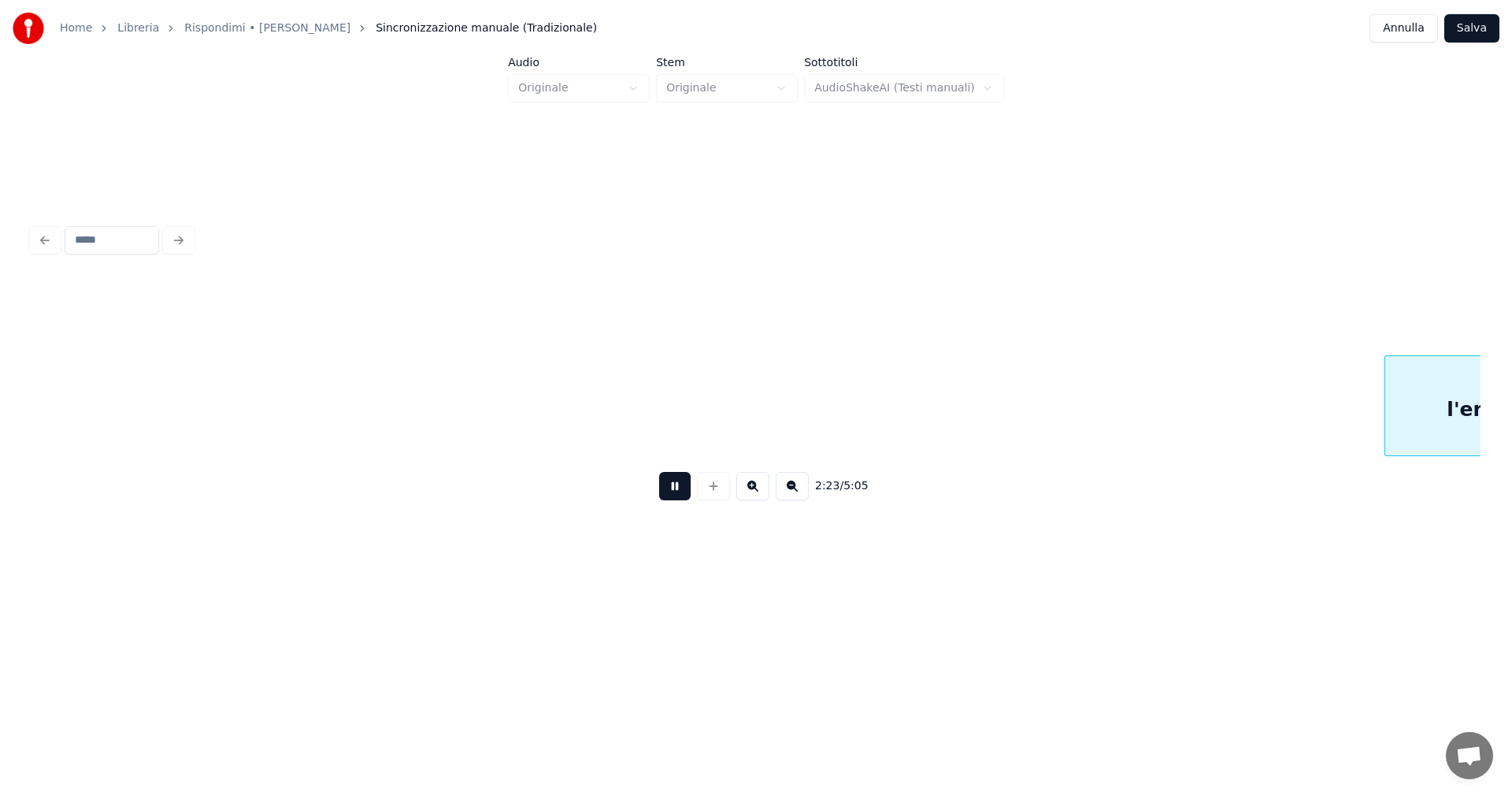
scroll to position [0, 16891]
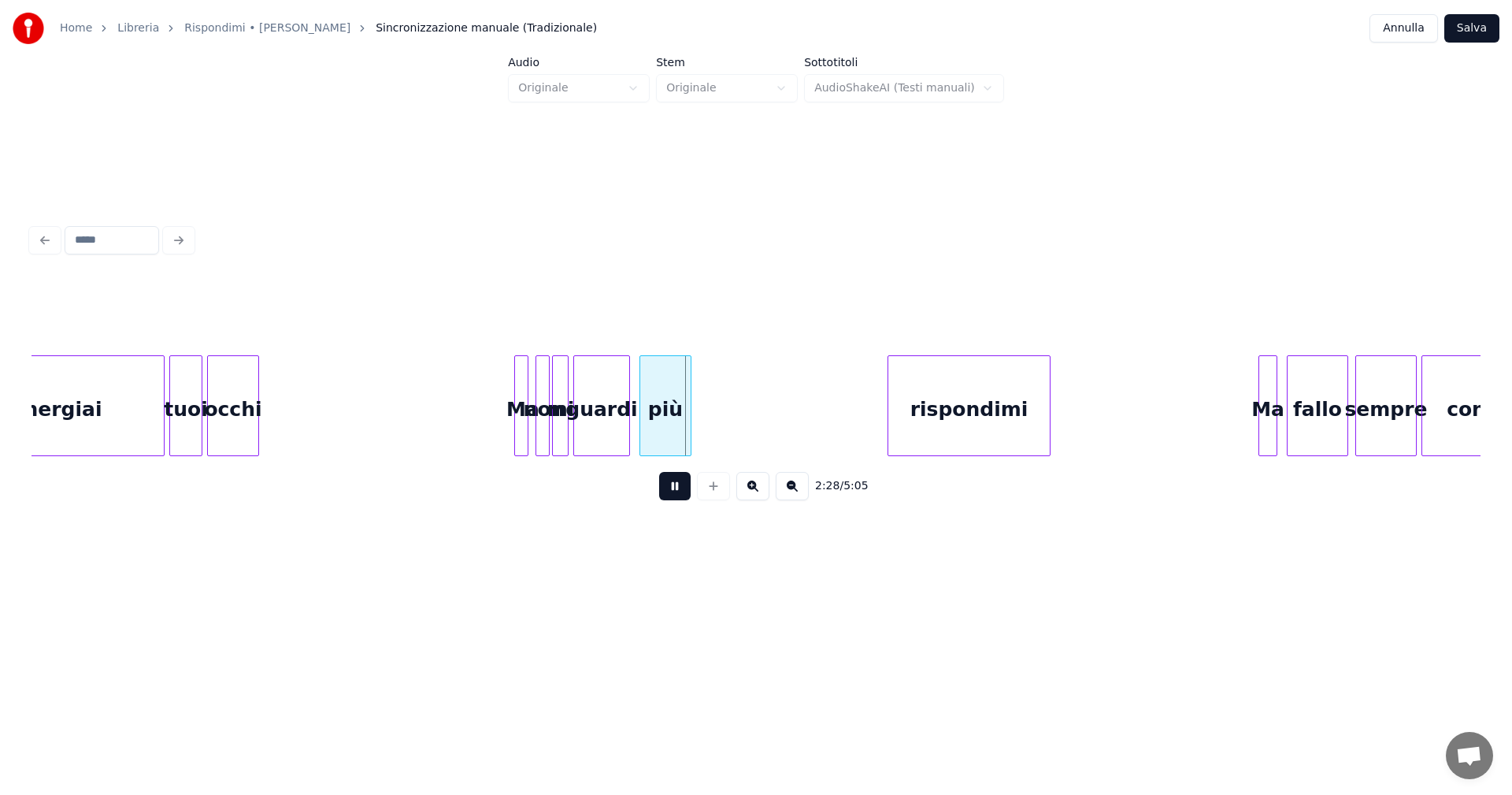
click at [678, 489] on button at bounding box center [674, 486] width 32 height 28
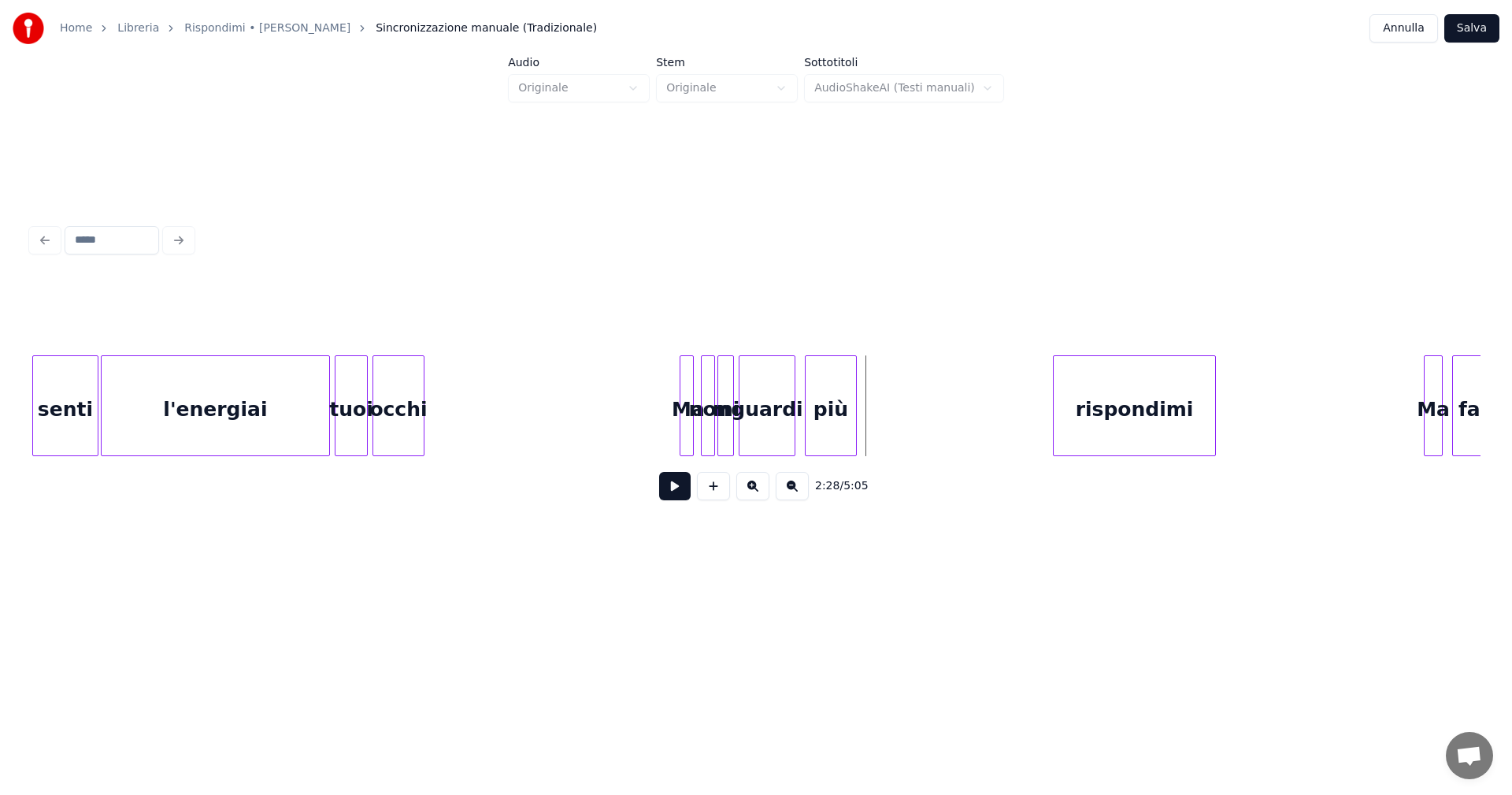
scroll to position [0, 16626]
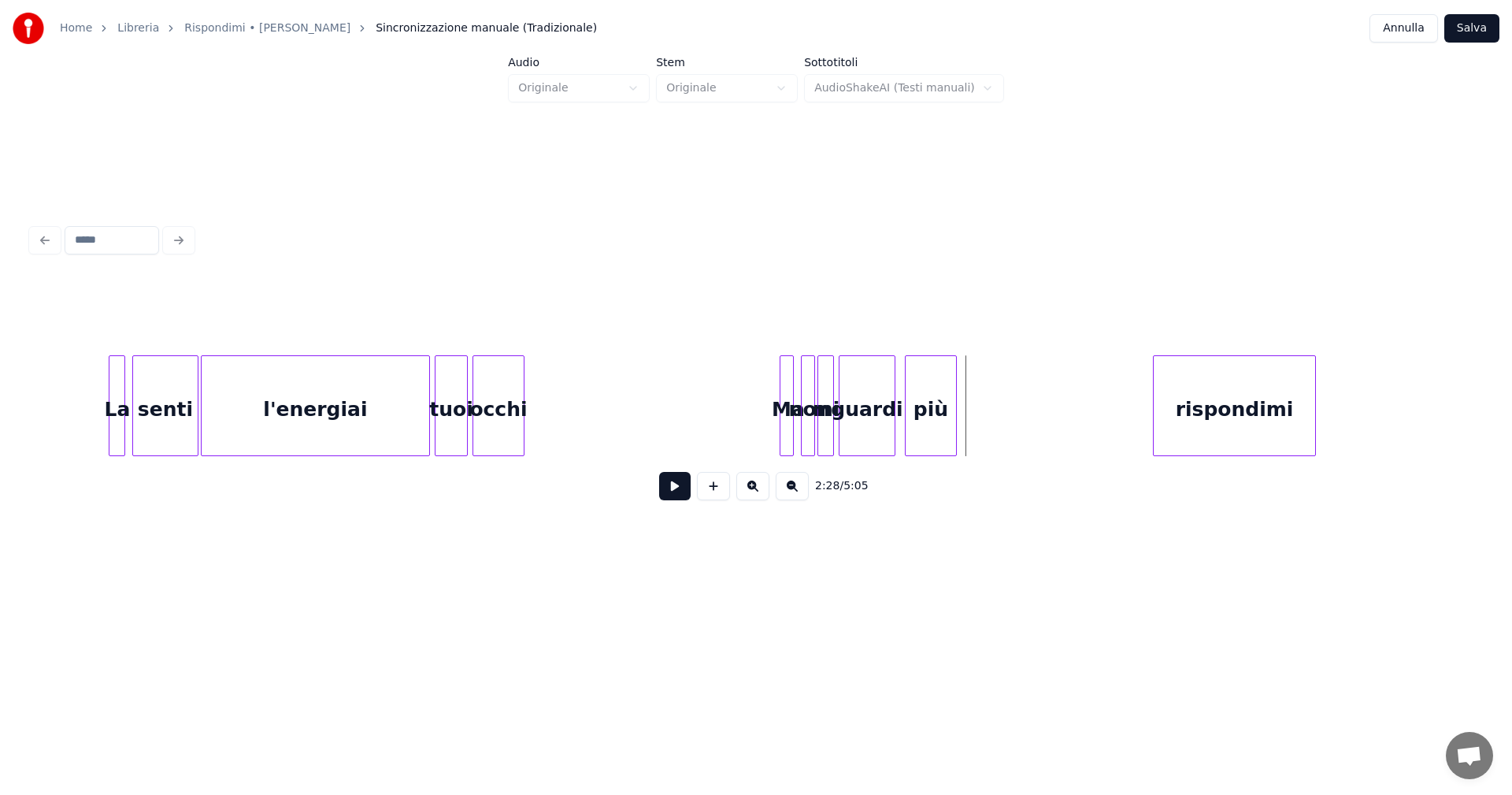
click at [258, 412] on div "l'energiai" at bounding box center [315, 410] width 227 height 107
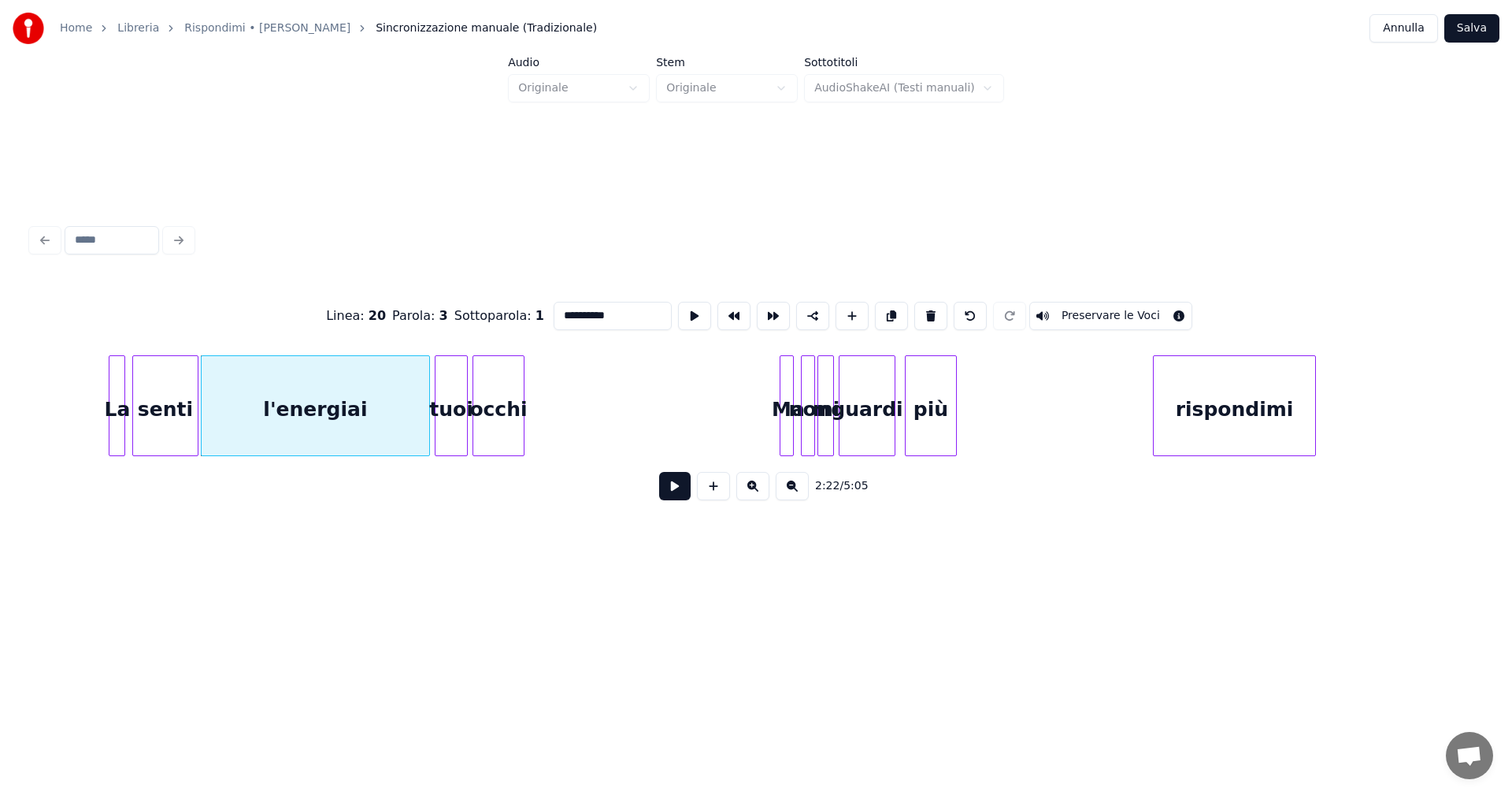
click at [676, 493] on button at bounding box center [674, 486] width 32 height 28
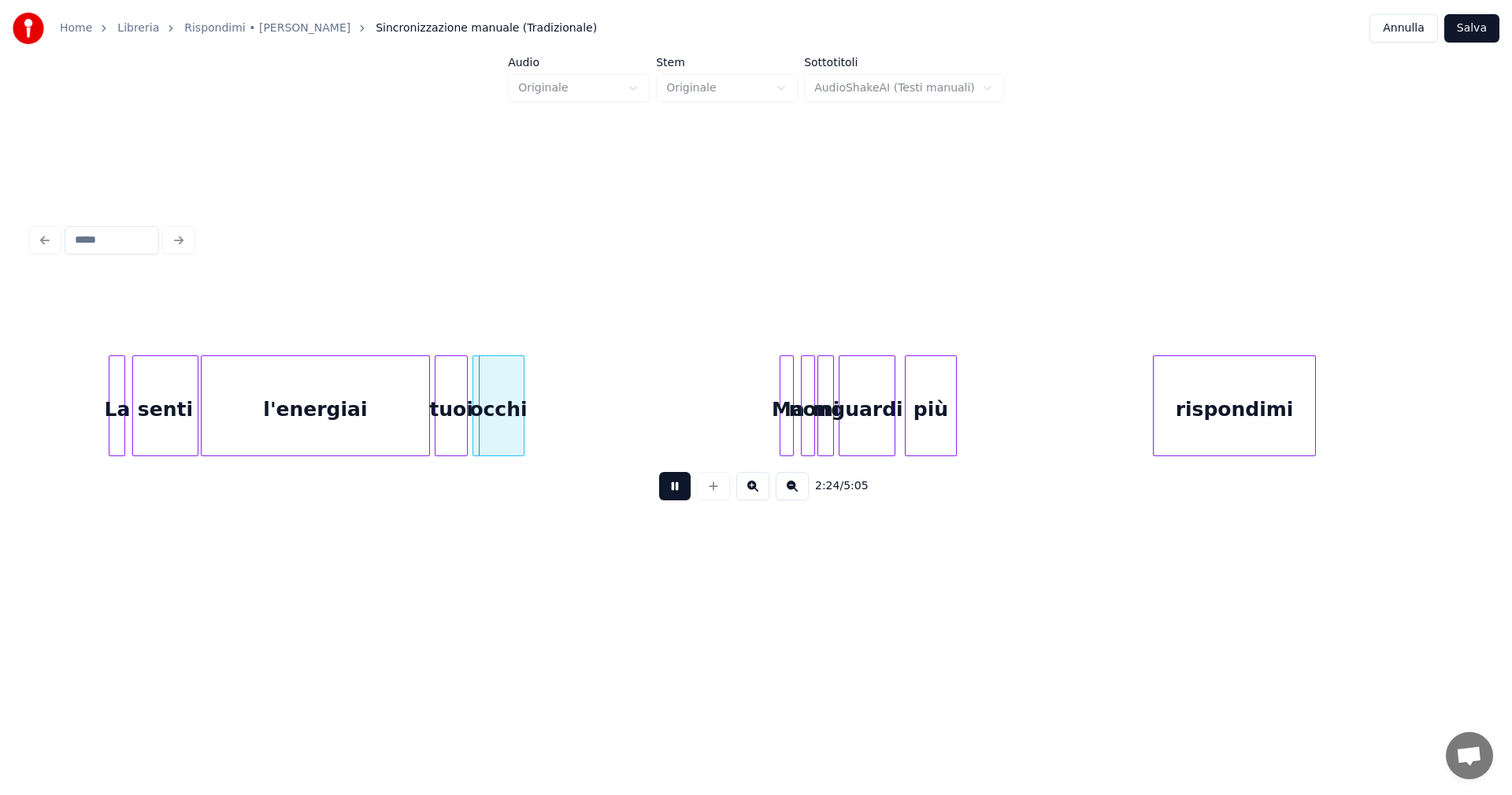
click at [676, 492] on button at bounding box center [674, 486] width 32 height 28
click at [443, 430] on div "tuoi" at bounding box center [451, 410] width 32 height 107
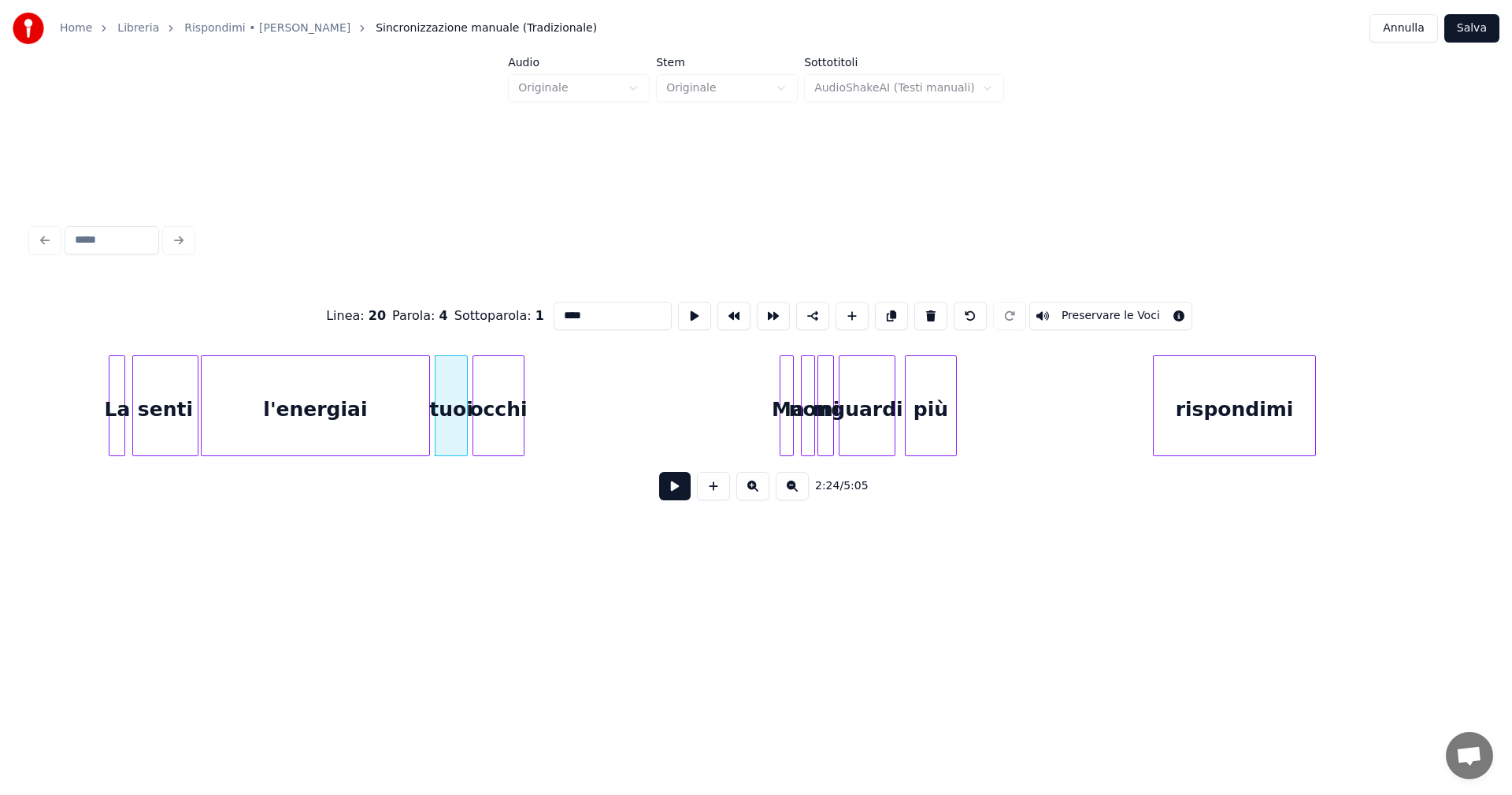
click at [554, 311] on input "****" at bounding box center [613, 316] width 118 height 28
click at [427, 401] on div at bounding box center [429, 406] width 5 height 99
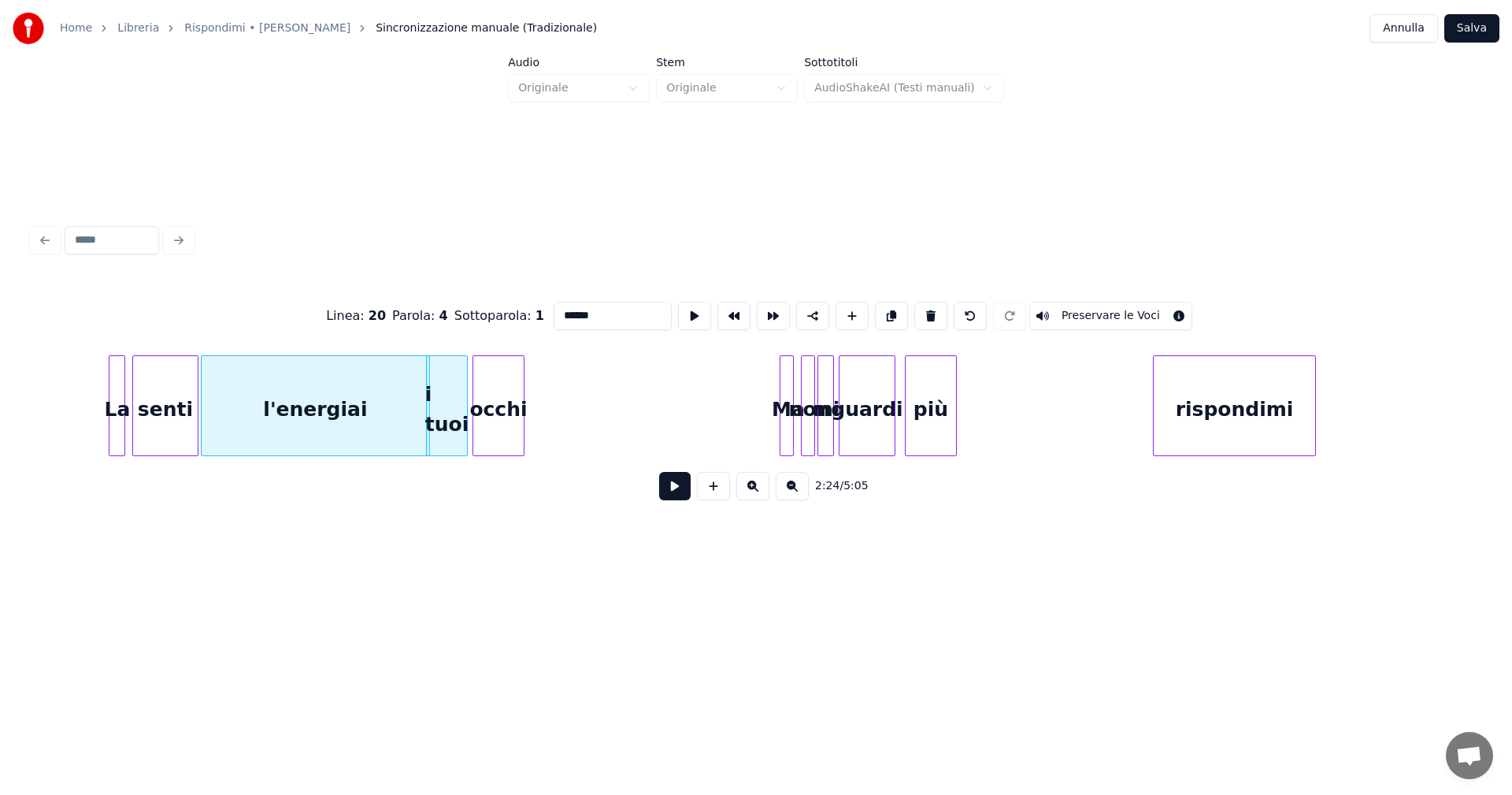
click at [396, 404] on div "l'energiai" at bounding box center [315, 410] width 227 height 107
click at [390, 397] on div at bounding box center [391, 406] width 5 height 99
click at [450, 401] on div "i tuoi" at bounding box center [446, 410] width 40 height 107
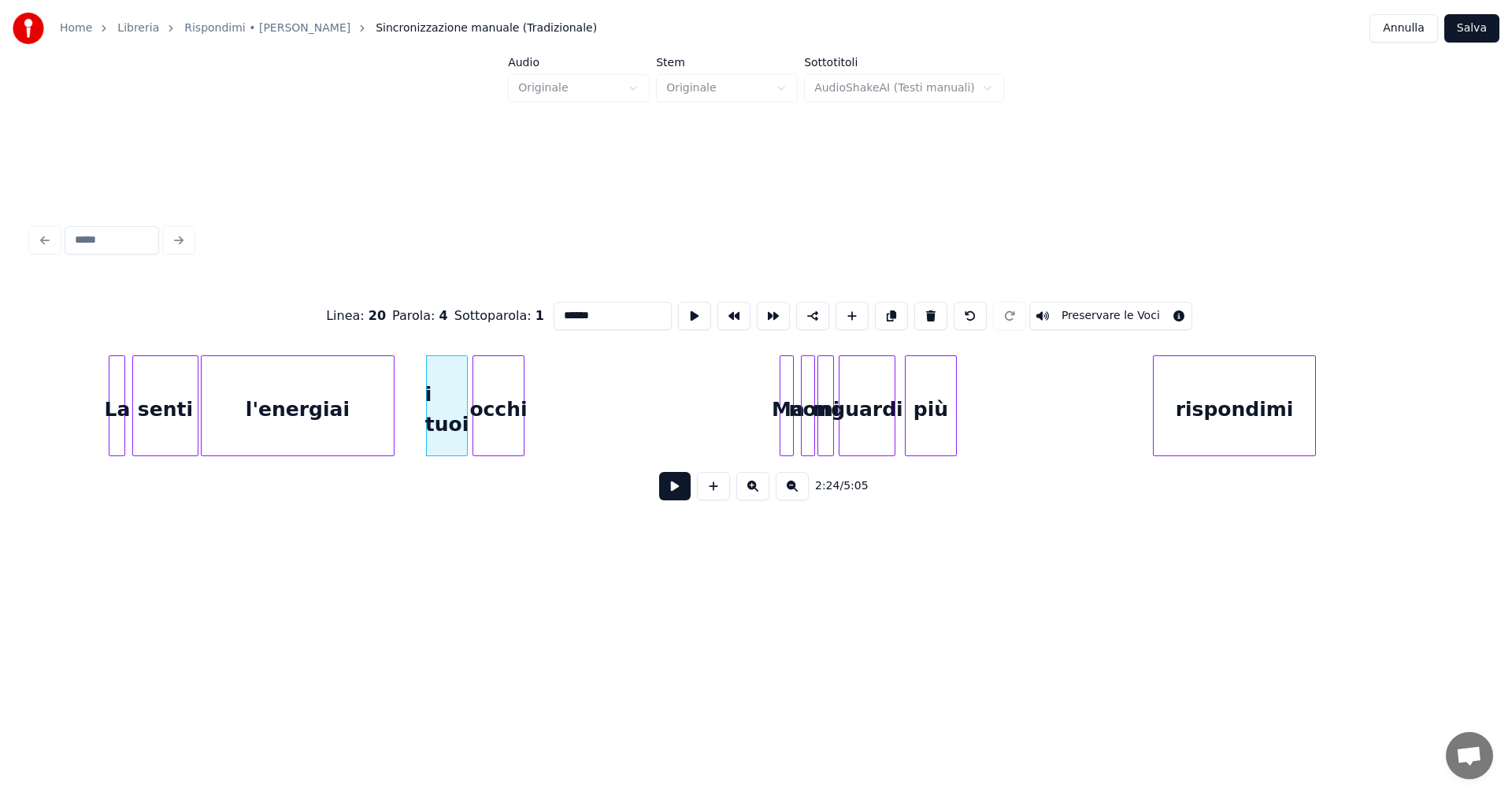
click at [558, 309] on input "******" at bounding box center [613, 316] width 118 height 28
type input "****"
click at [413, 398] on div "l'energiai tuoi occhi Ma non mi guardi più rispondimi senti La" at bounding box center [1476, 406] width 36142 height 101
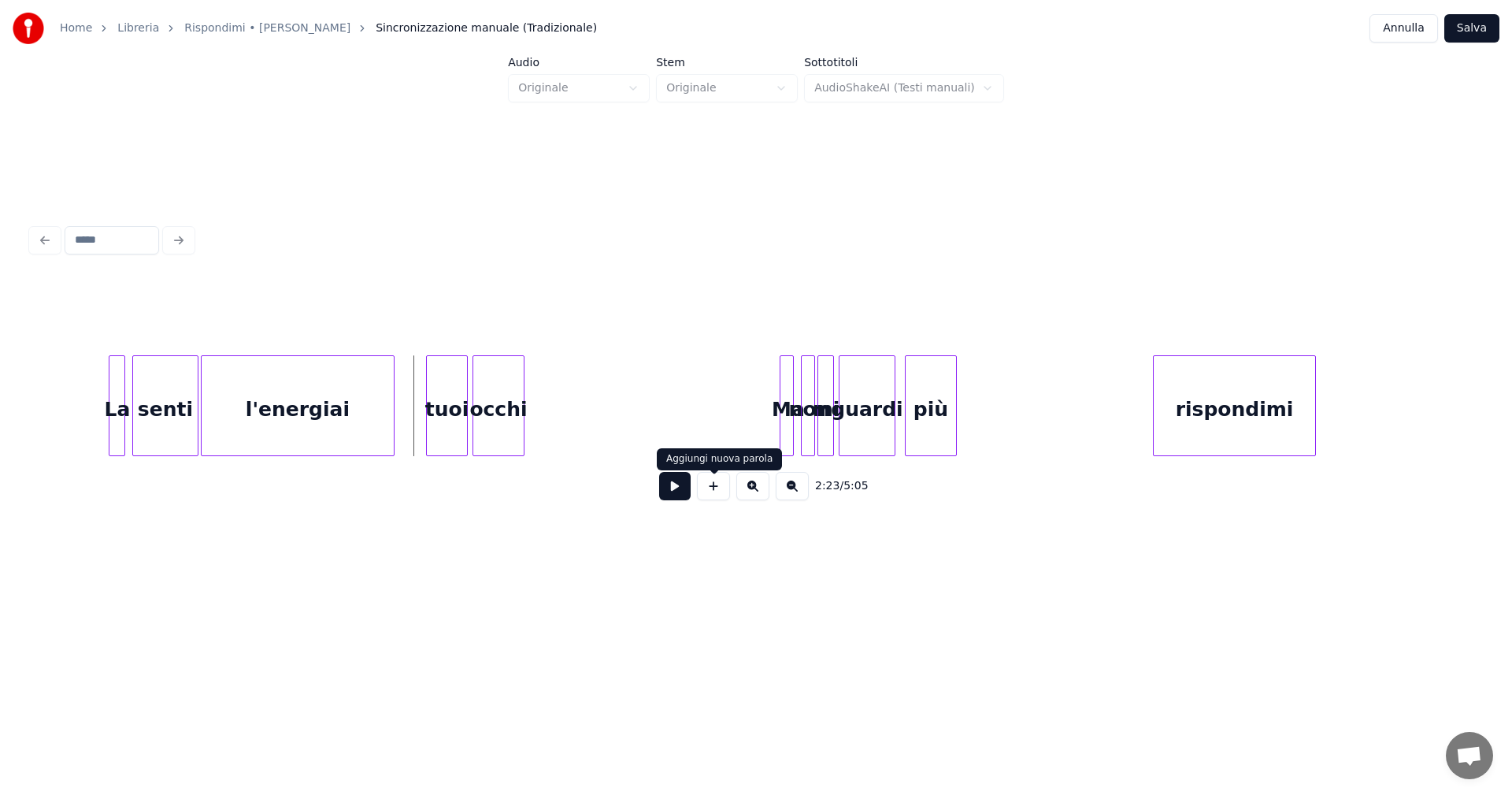
click at [720, 497] on button at bounding box center [713, 486] width 33 height 28
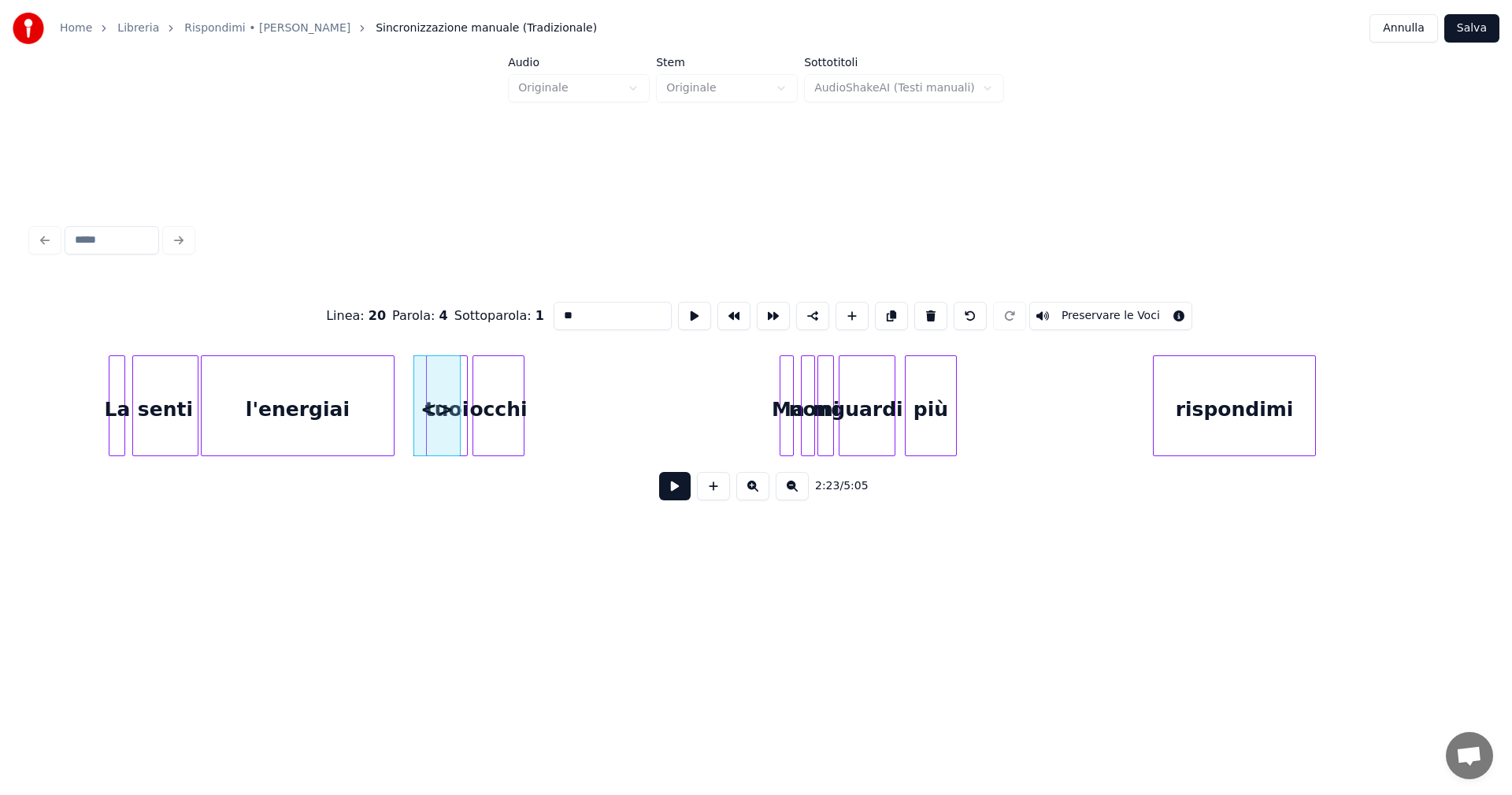
drag, startPoint x: 579, startPoint y: 308, endPoint x: 477, endPoint y: 308, distance: 102.0
click at [477, 308] on div "Linea : 20 Parola : 4 Sottoparola : 1 ** Preservare le Voci" at bounding box center [756, 316] width 1449 height 79
click at [424, 415] on div at bounding box center [424, 406] width 5 height 99
click at [407, 411] on div at bounding box center [407, 406] width 5 height 99
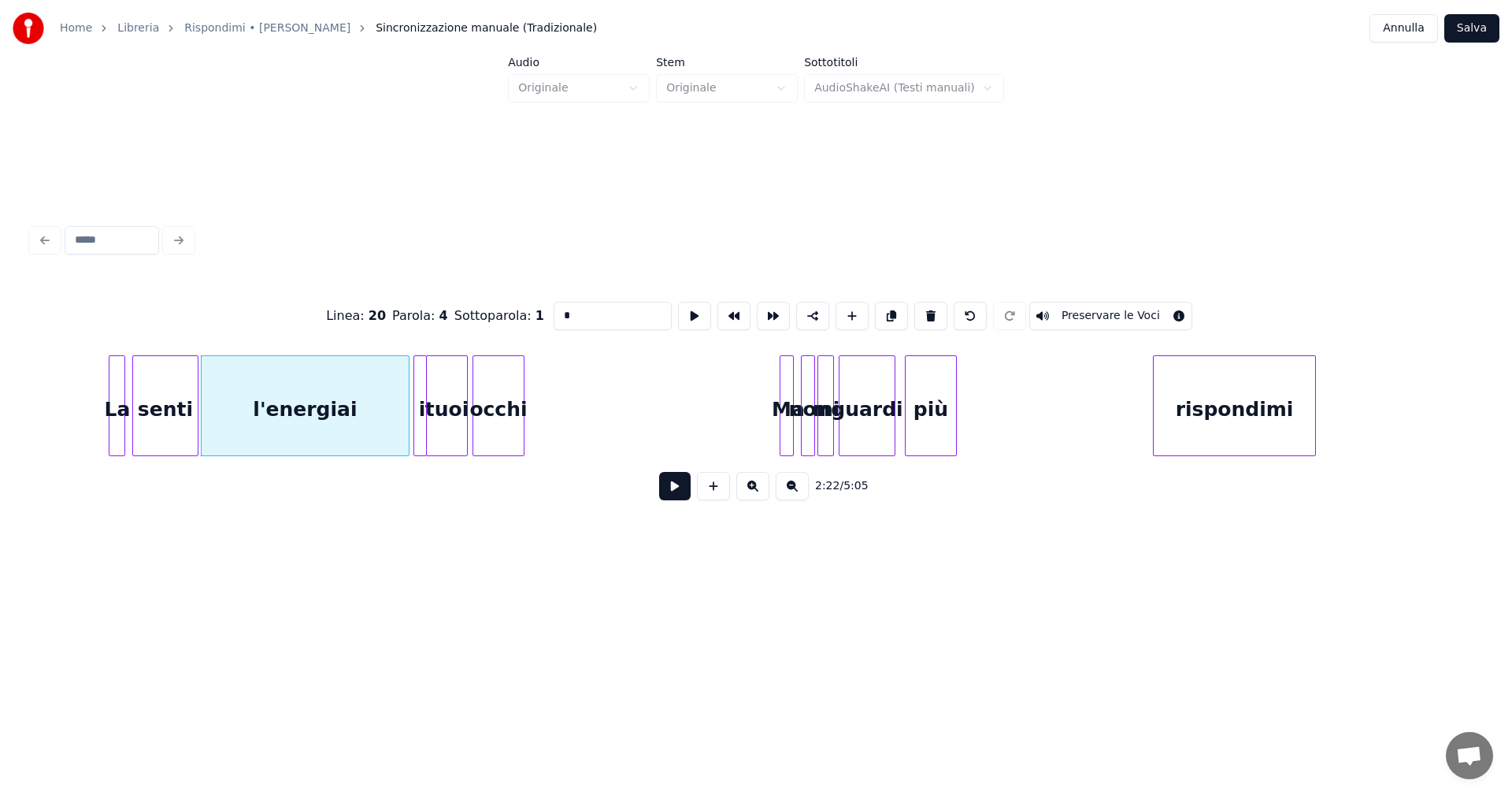
click at [162, 413] on div "senti" at bounding box center [166, 410] width 65 height 107
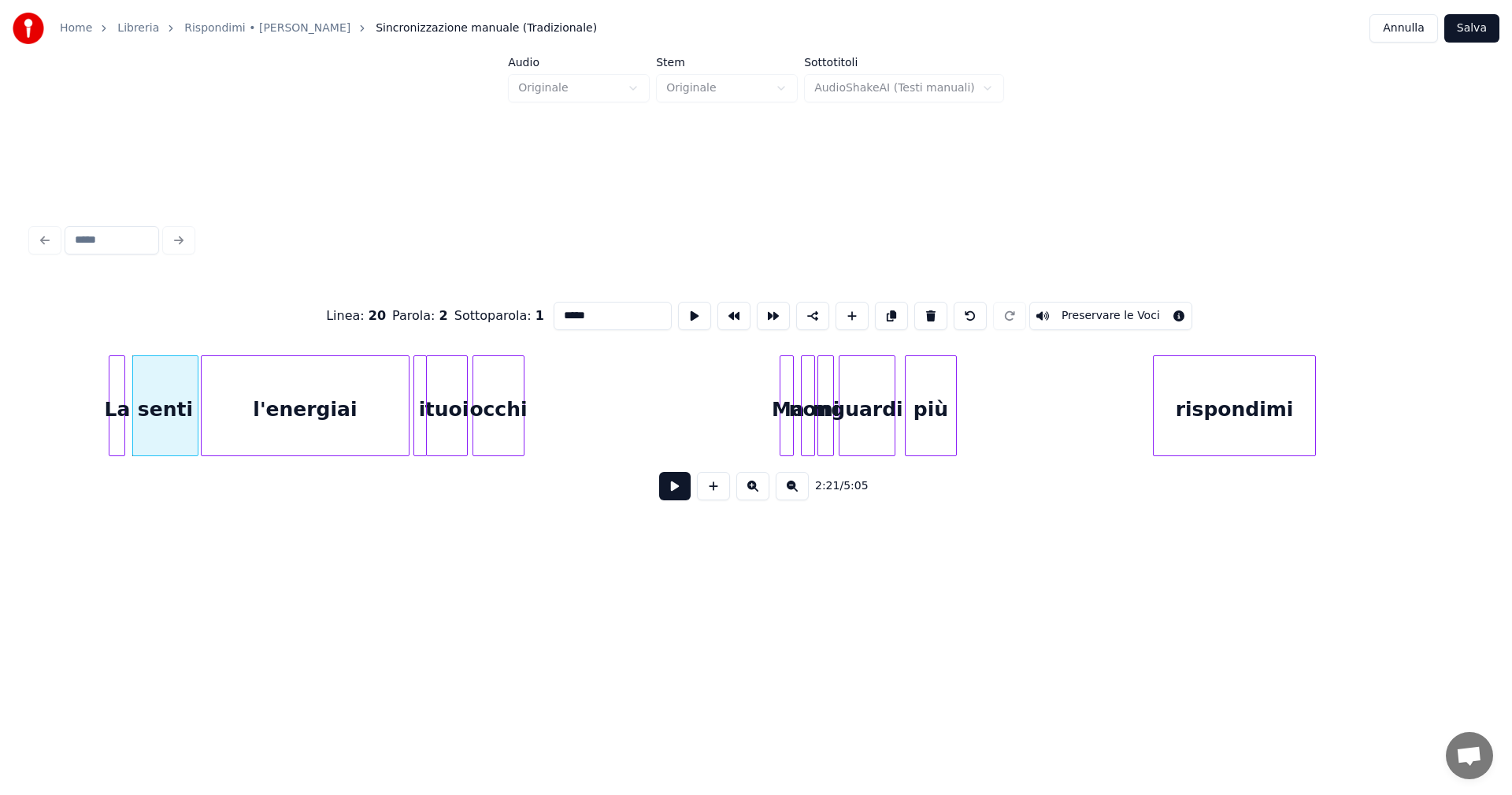
type input "*****"
click at [674, 490] on button at bounding box center [674, 486] width 32 height 28
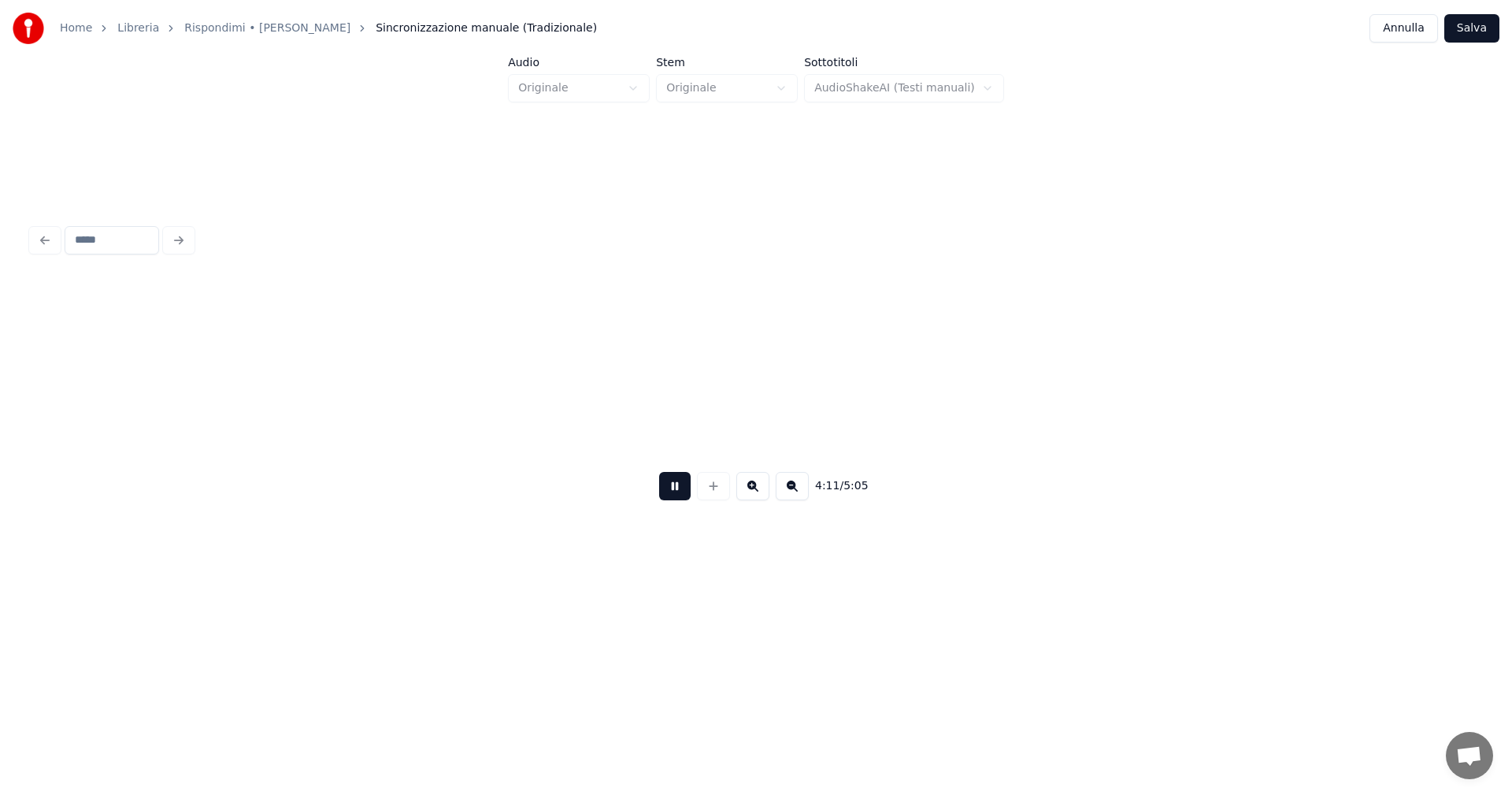
scroll to position [0, 29669]
click at [1484, 32] on button "Salva" at bounding box center [1471, 28] width 55 height 28
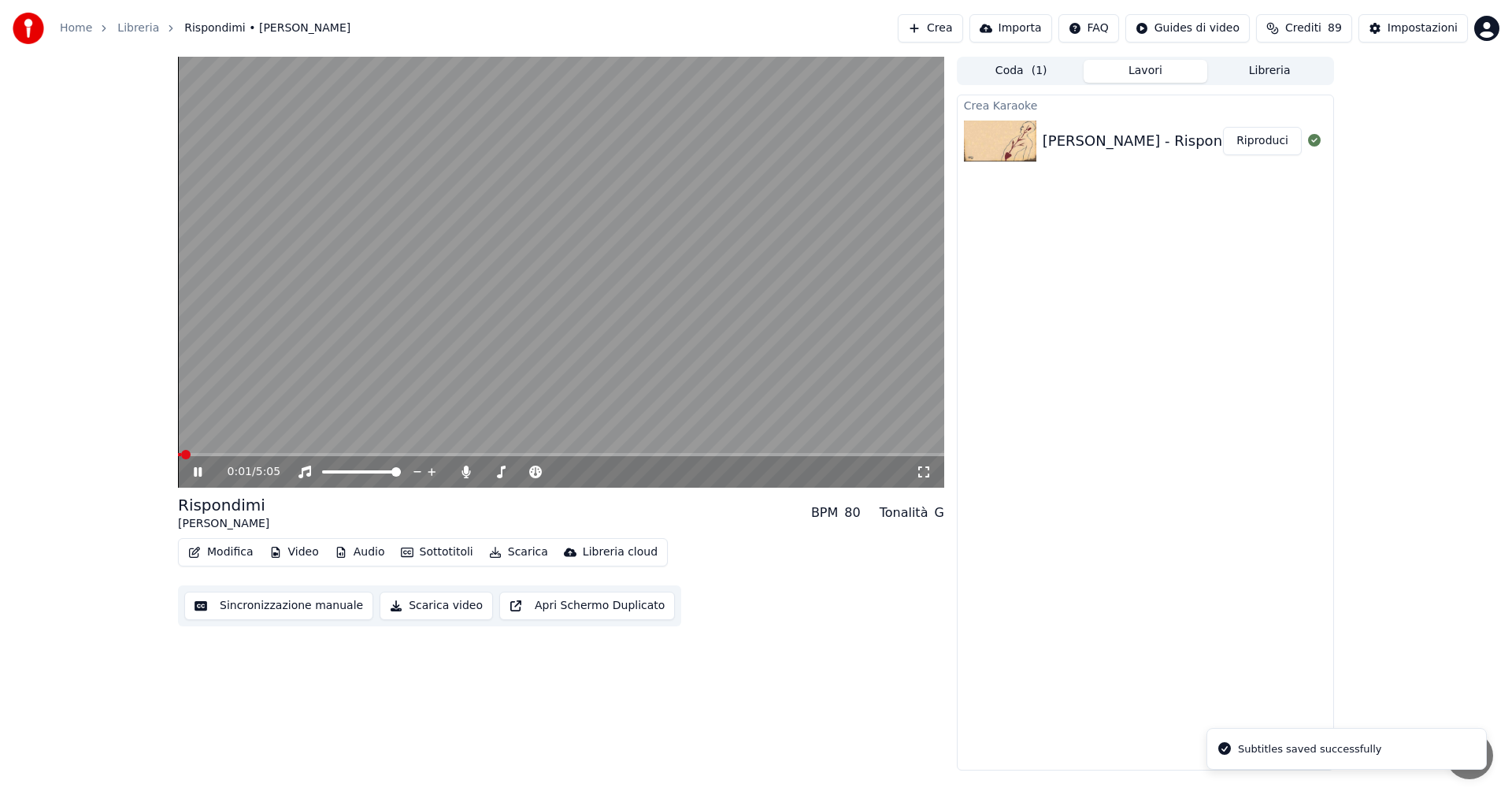
click at [200, 471] on icon at bounding box center [198, 472] width 8 height 10
click at [465, 471] on icon at bounding box center [466, 472] width 9 height 13
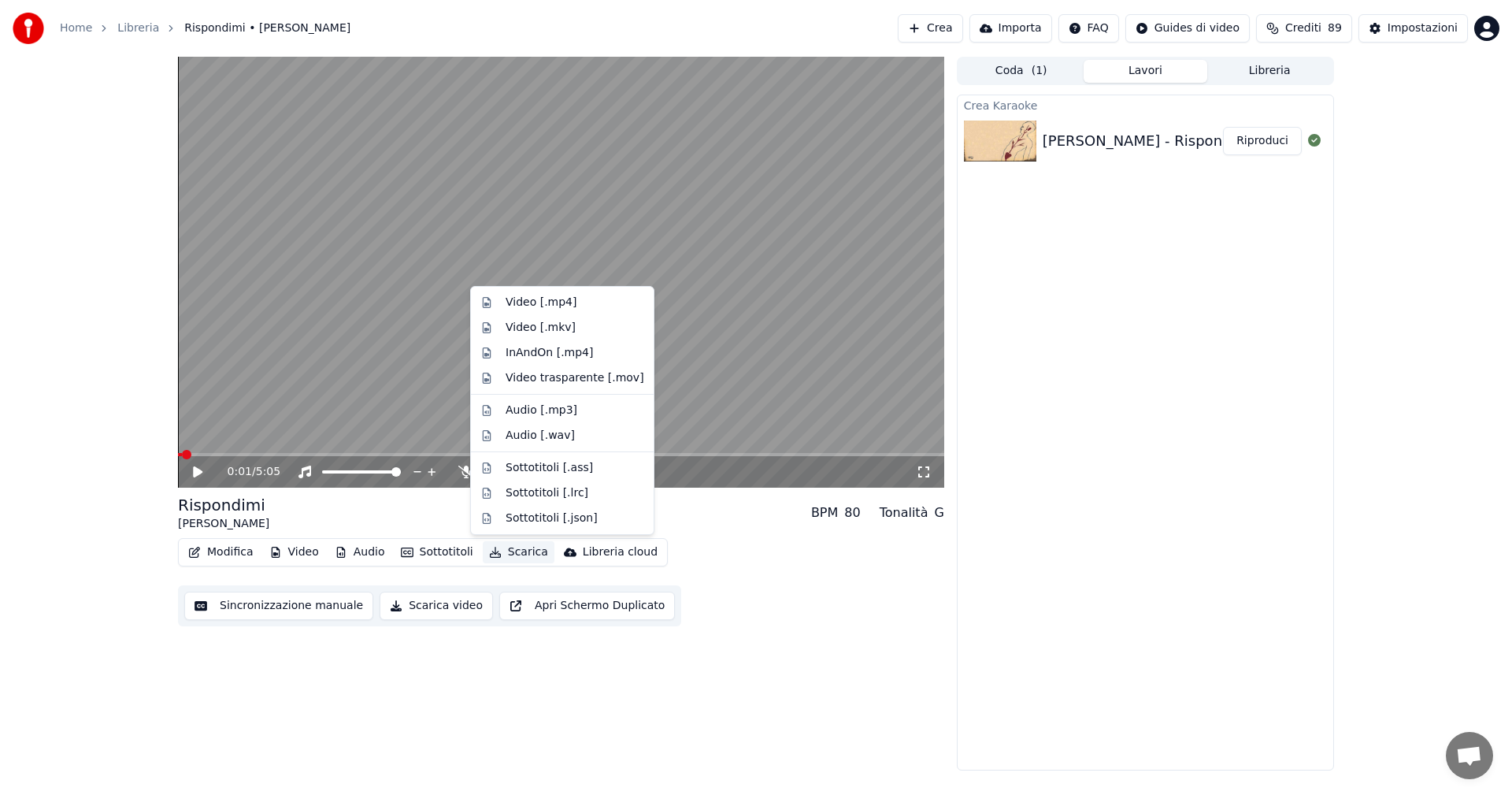
click at [515, 551] on button "Scarica" at bounding box center [519, 552] width 71 height 22
click at [519, 308] on div "Video [.mp4]" at bounding box center [541, 302] width 71 height 15
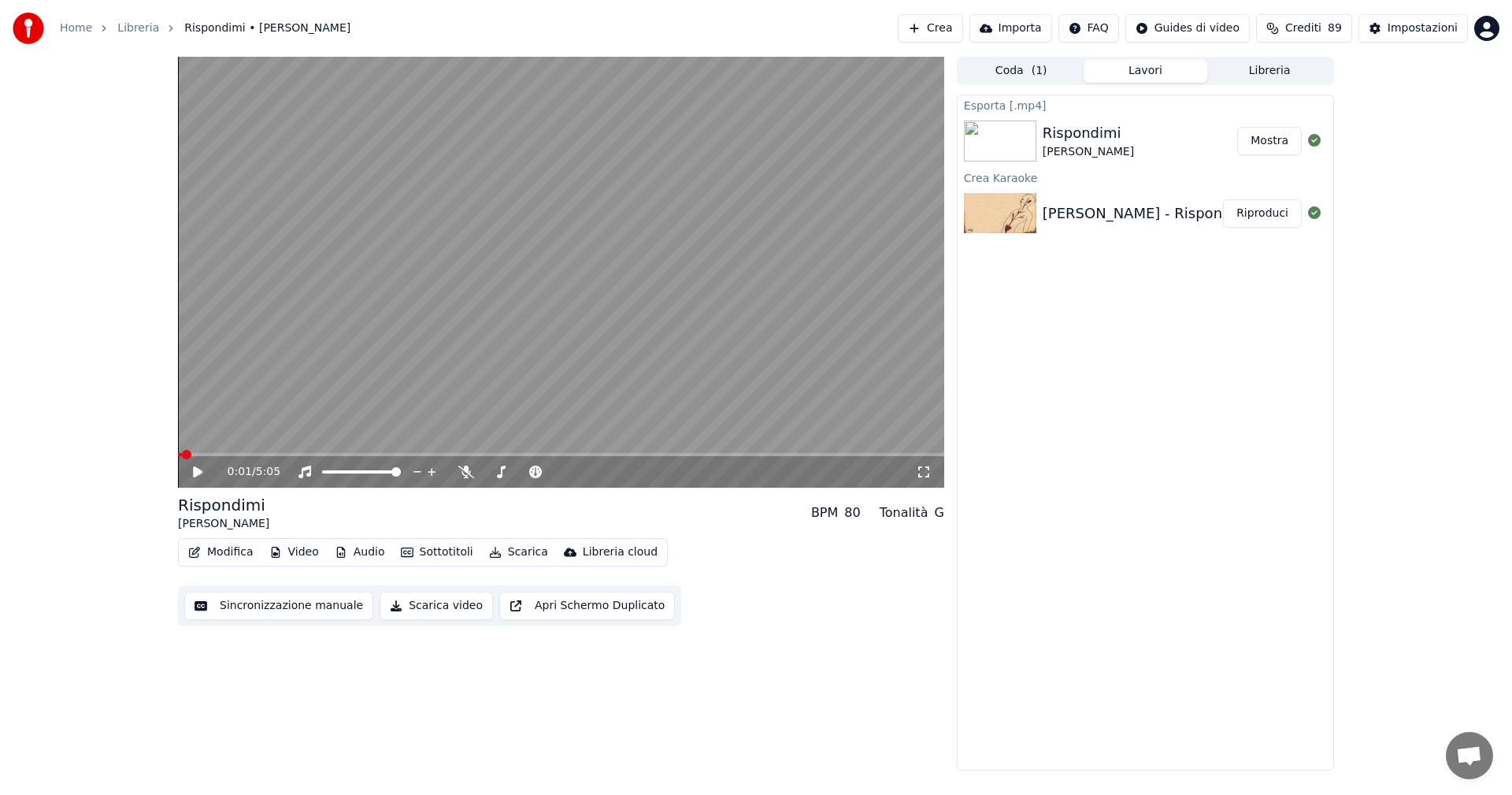
click at [1269, 141] on button "Mostra" at bounding box center [1269, 140] width 65 height 28
